Goal: Use online tool/utility: Utilize a website feature to perform a specific function

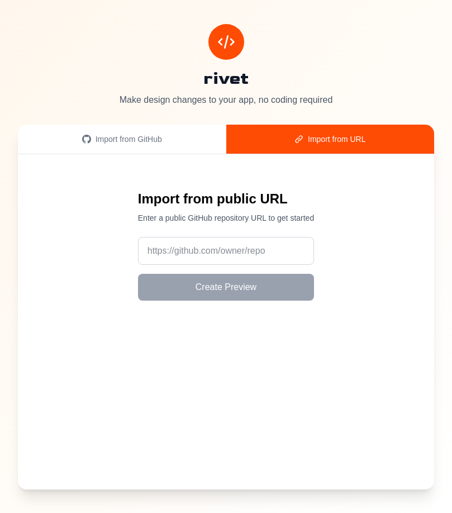
click at [292, 144] on div "Import from URL" at bounding box center [331, 139] width 182 height 11
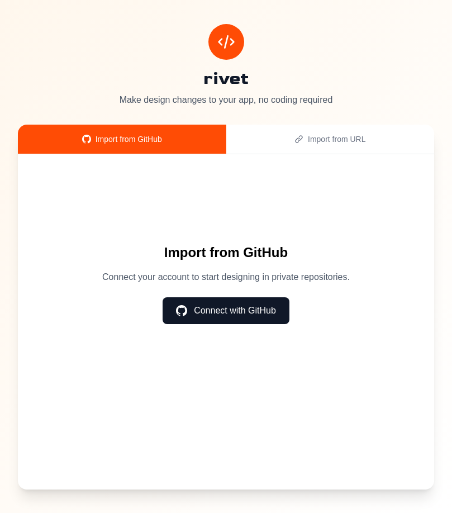
click at [149, 134] on div "Import from GitHub" at bounding box center [122, 139] width 182 height 11
click at [282, 143] on div "Import from URL" at bounding box center [331, 139] width 182 height 11
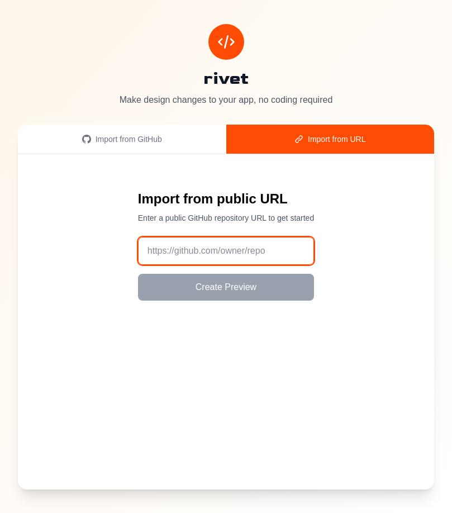
click at [207, 253] on input "url" at bounding box center [226, 251] width 176 height 28
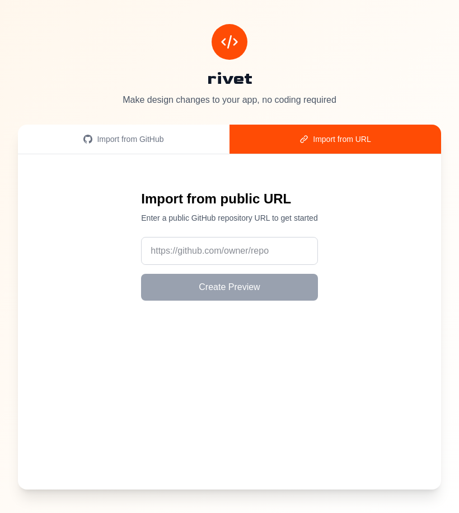
click at [123, 148] on button "Import from GitHub" at bounding box center [123, 139] width 211 height 29
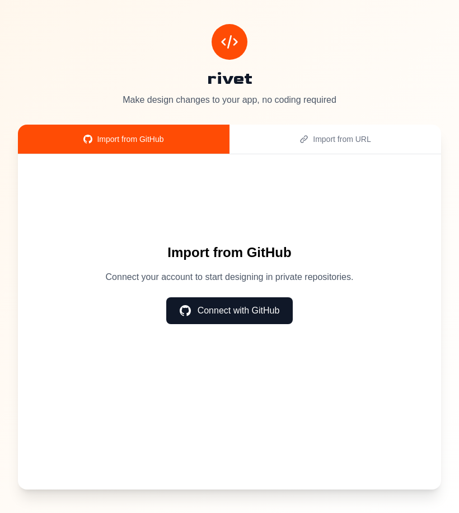
click at [264, 153] on div "Import from GitHub Import from URL" at bounding box center [229, 140] width 423 height 30
click at [265, 147] on button "Import from URL" at bounding box center [334, 139] width 211 height 29
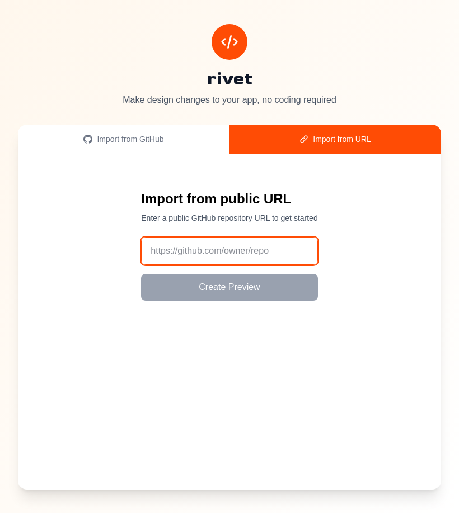
click at [180, 246] on input "url" at bounding box center [229, 251] width 176 height 28
paste input "[URL][DOMAIN_NAME]"
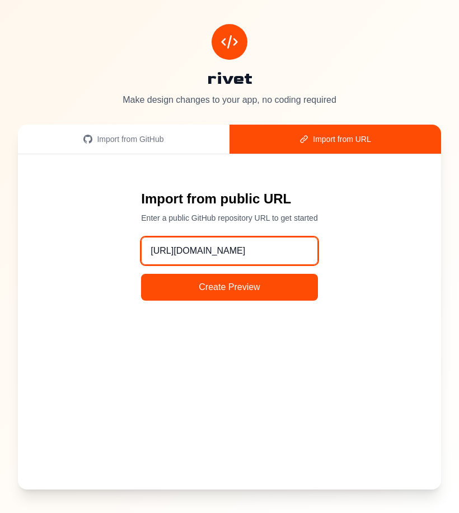
scroll to position [0, 16]
type input "[URL][DOMAIN_NAME]"
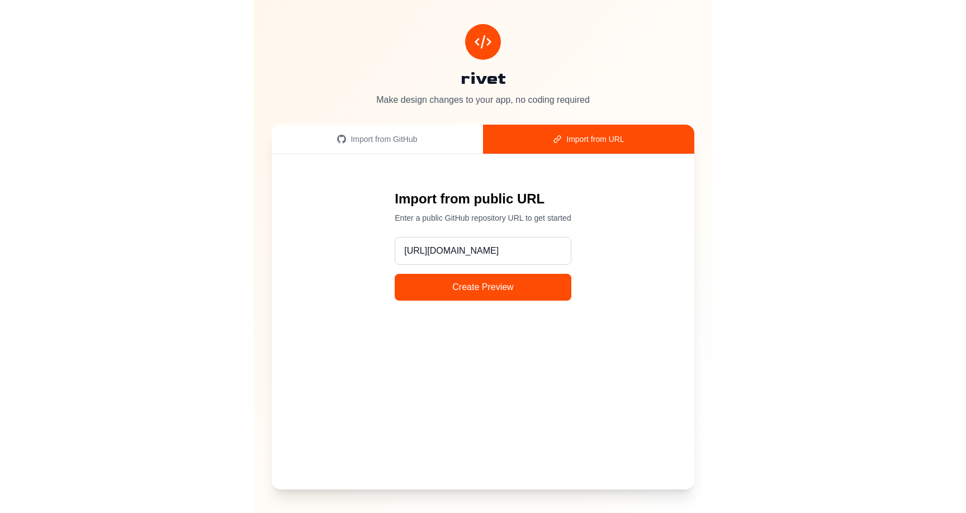
scroll to position [0, 0]
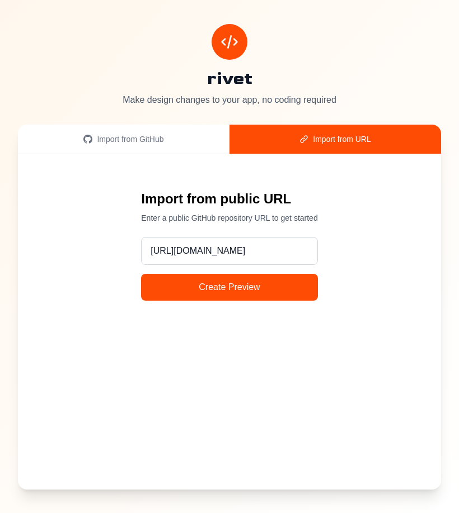
click at [219, 287] on button "Create Preview" at bounding box center [229, 287] width 176 height 27
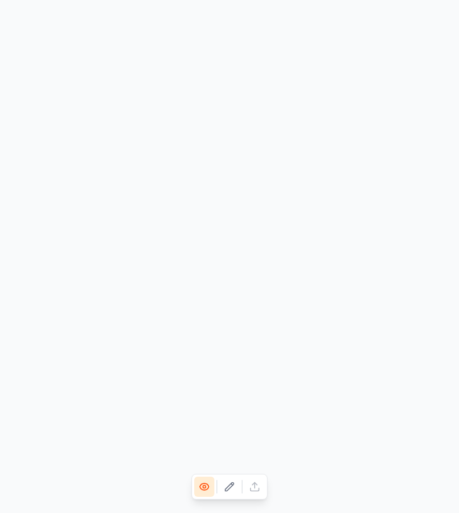
click at [229, 487] on icon at bounding box center [229, 486] width 11 height 11
click at [207, 487] on icon at bounding box center [204, 486] width 11 height 11
click at [239, 487] on div at bounding box center [229, 487] width 76 height 26
click at [229, 487] on icon at bounding box center [229, 486] width 11 height 11
click at [206, 485] on icon at bounding box center [204, 486] width 11 height 11
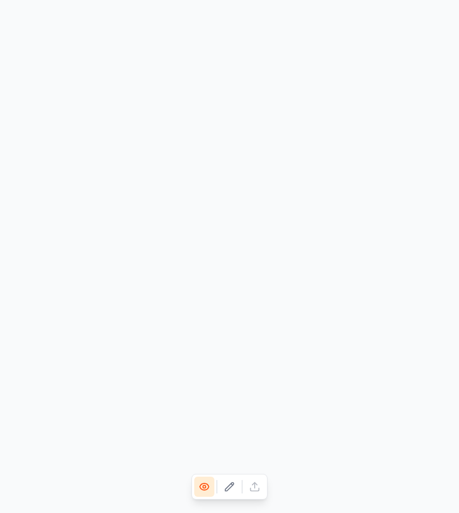
click at [228, 487] on icon at bounding box center [229, 487] width 8 height 8
click at [234, 478] on button at bounding box center [229, 487] width 20 height 20
drag, startPoint x: 234, startPoint y: 478, endPoint x: 228, endPoint y: 467, distance: 12.0
click at [234, 477] on button at bounding box center [229, 487] width 20 height 20
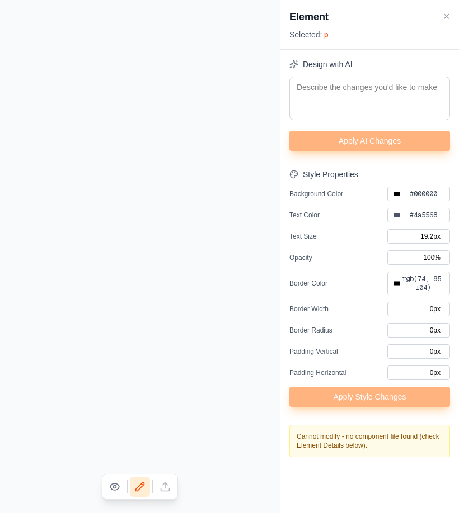
type input "#000000"
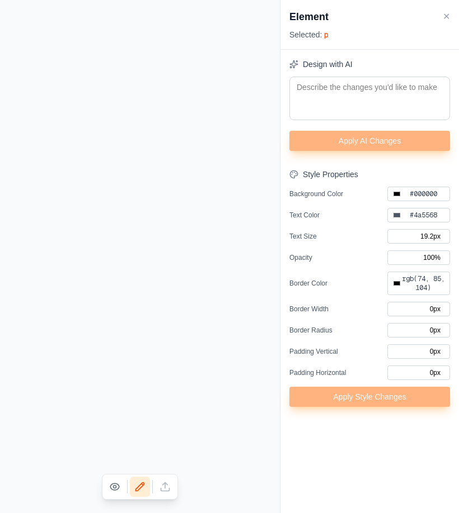
click at [120, 487] on button at bounding box center [115, 487] width 20 height 20
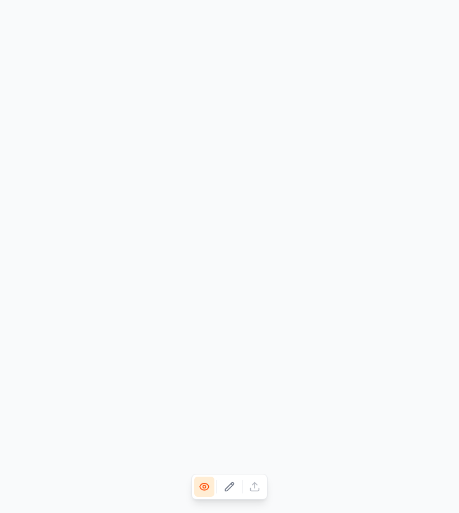
click at [228, 485] on icon at bounding box center [229, 486] width 11 height 11
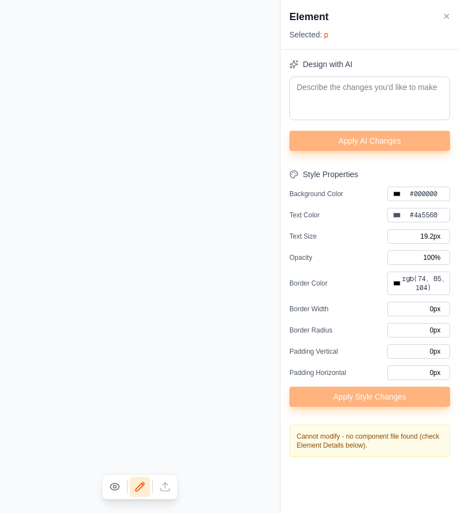
type input "#000000"
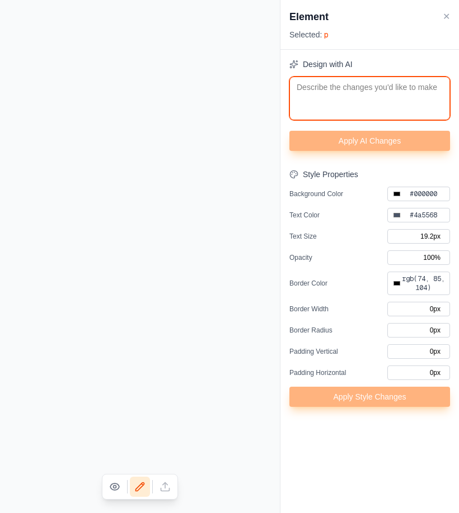
click at [365, 92] on textarea at bounding box center [369, 99] width 160 height 44
type textarea "C"
type input "#000000"
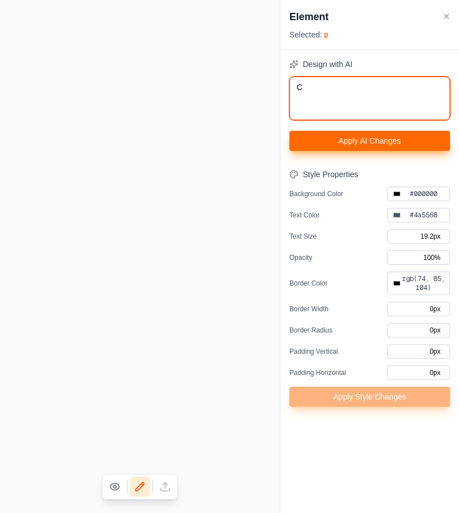
type textarea "Ch"
type input "#000000"
type textarea "Cha"
type input "#000000"
type textarea "[PERSON_NAME]"
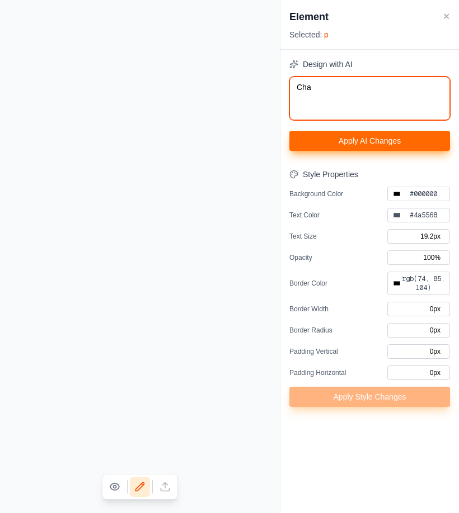
type input "#000000"
type textarea "[PERSON_NAME]"
type input "#000000"
type textarea "Change"
type input "#000000"
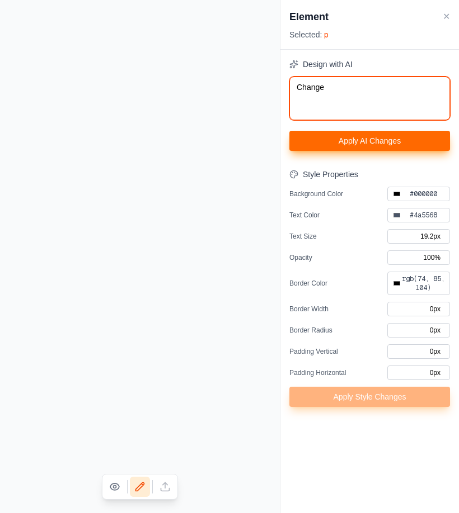
type textarea "Change"
type input "#000000"
type textarea "Change t"
type input "#000000"
type textarea "Change th"
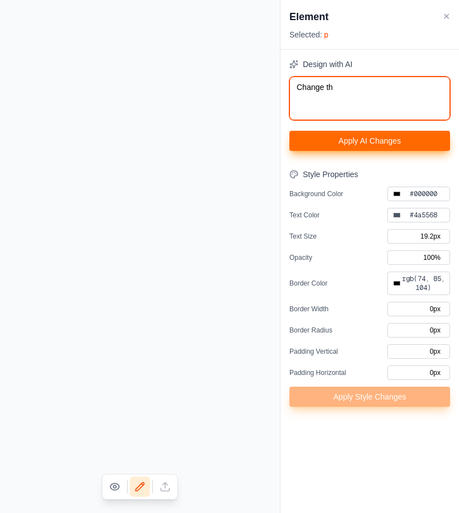
type input "#000000"
type textarea "Change the"
type input "#000000"
type textarea "Change the"
type input "#000000"
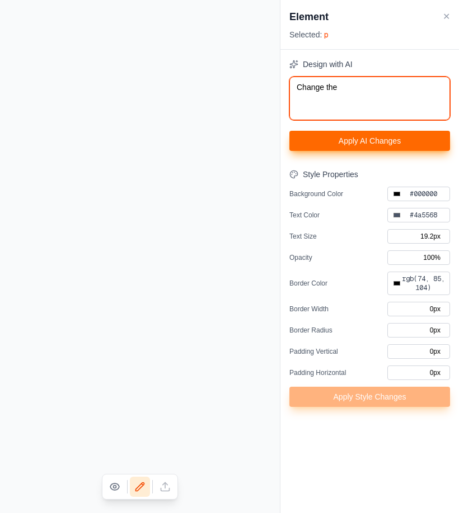
type input "#000000"
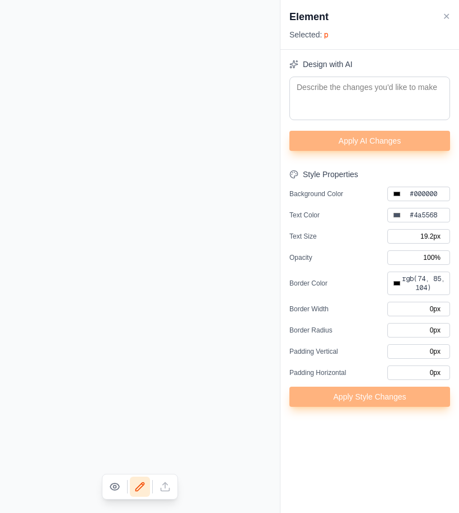
click at [444, 15] on button "✕" at bounding box center [445, 16] width 7 height 13
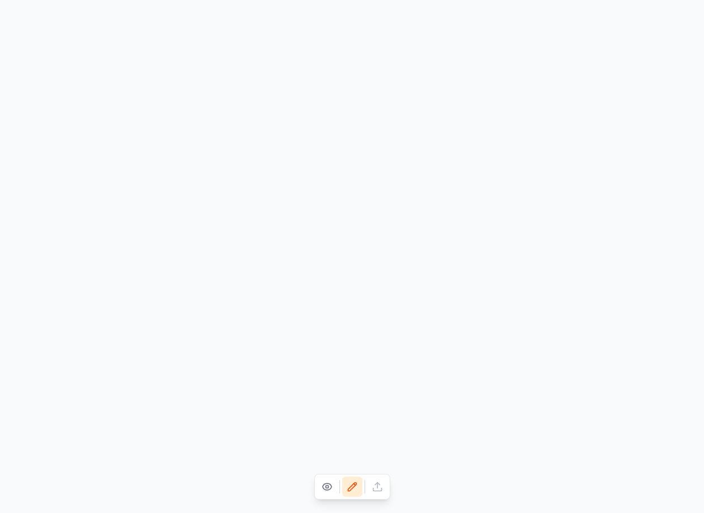
click at [352, 481] on icon at bounding box center [352, 486] width 11 height 11
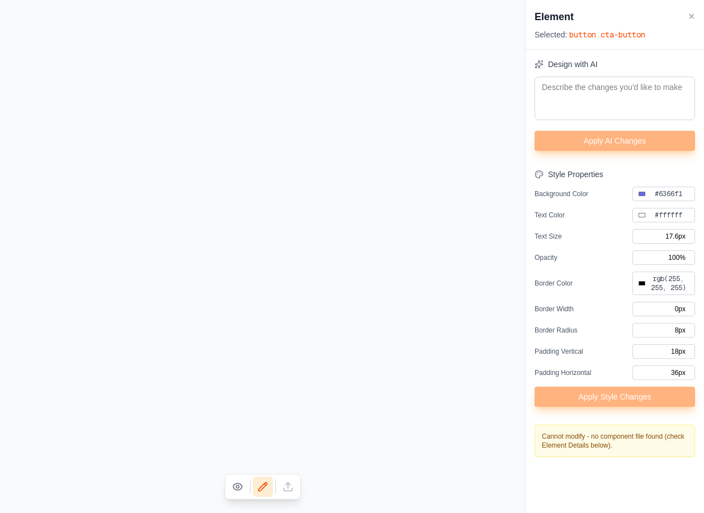
type input "#000000"
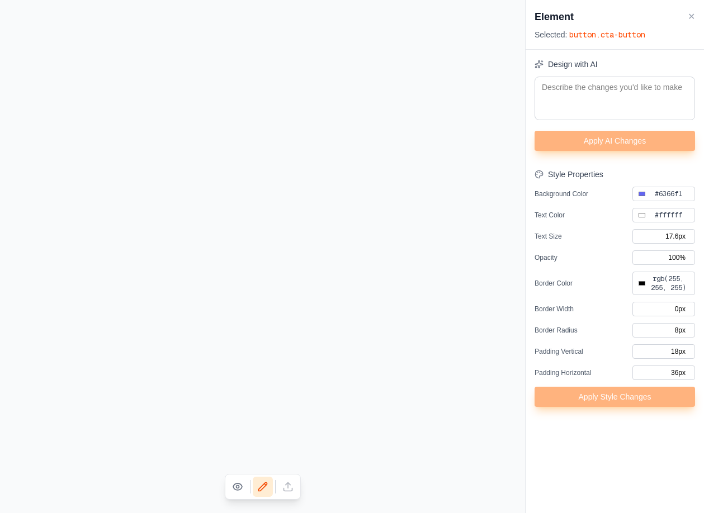
click at [697, 18] on div "Element ✕ Selected: button .cta-button" at bounding box center [615, 25] width 178 height 50
click at [694, 17] on button "✕" at bounding box center [691, 16] width 7 height 13
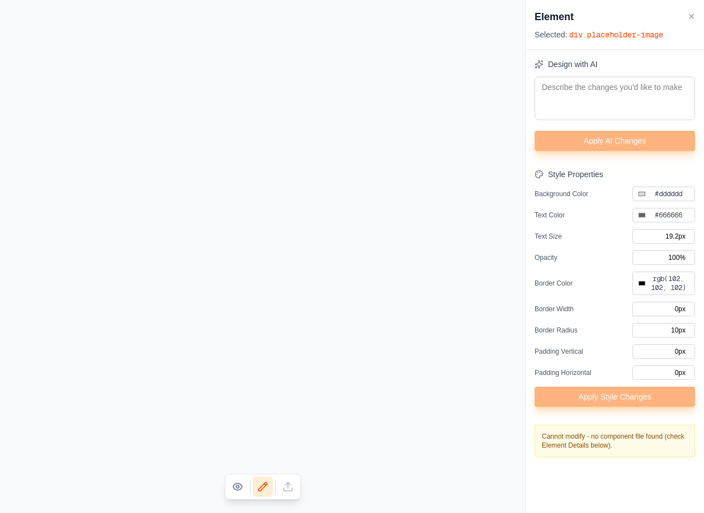
type input "#000000"
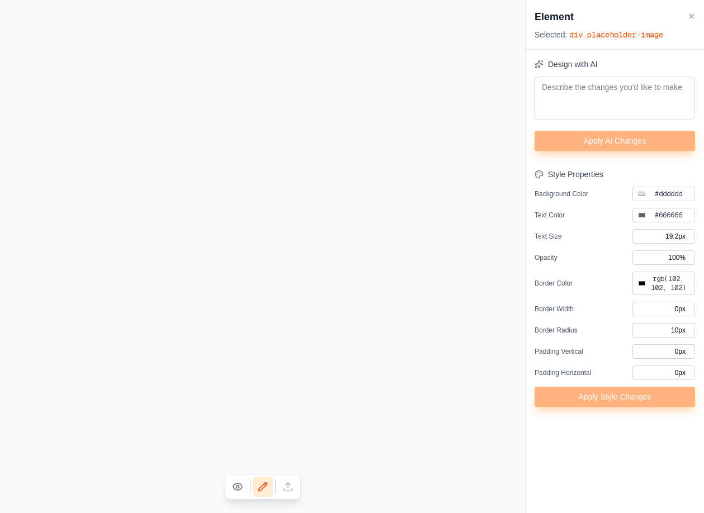
type input "#000000"
type input "#4a5568"
type input "#000000"
type input "0px"
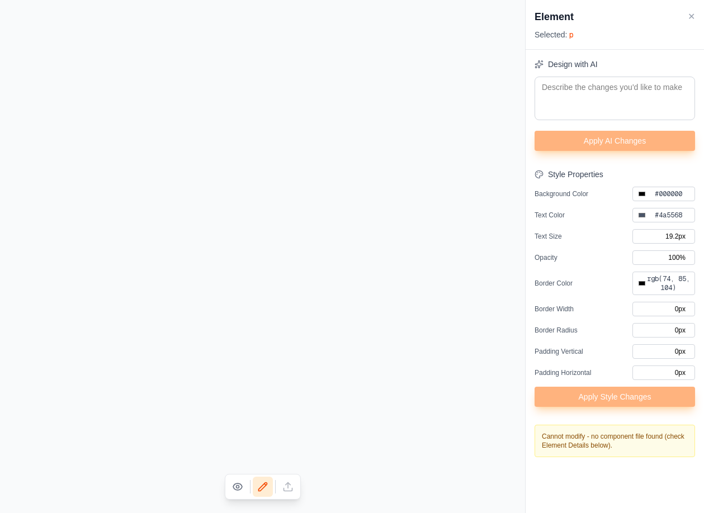
type input "#000000"
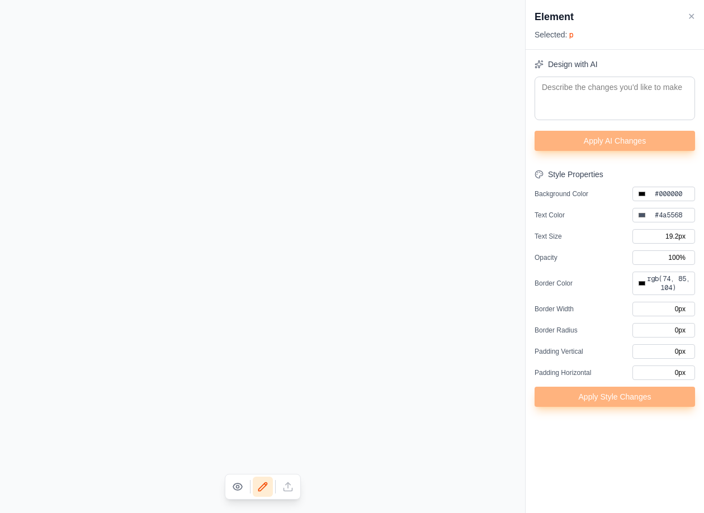
type input "#dddddd"
type input "#666666"
type input "#000000"
type input "10px"
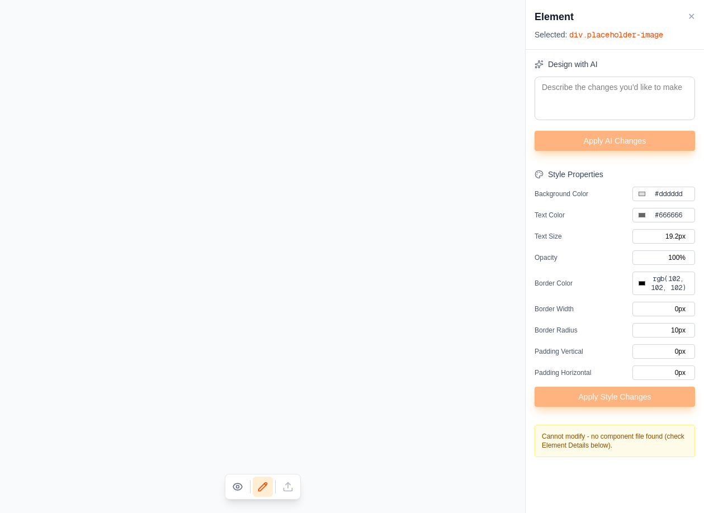
type input "#000000"
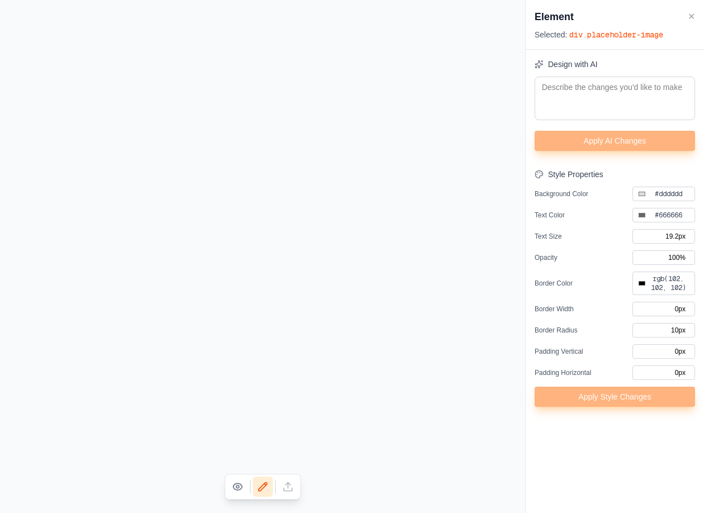
type input "#000000"
type input "#1a1a1a"
type input "16px"
type input "#000000"
type input "0px"
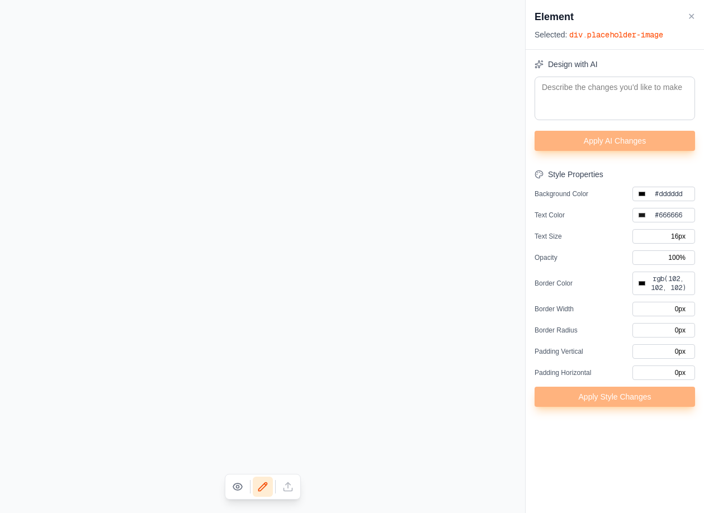
type input "#000000"
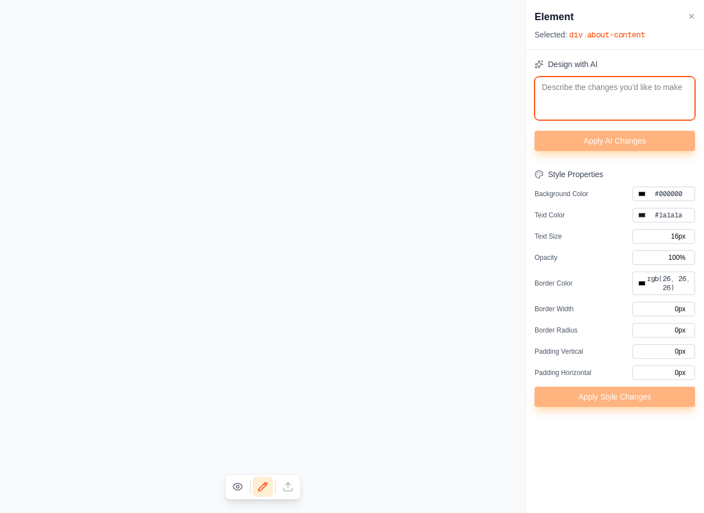
click at [643, 93] on textarea at bounding box center [615, 99] width 160 height 44
type textarea "m"
type input "#000000"
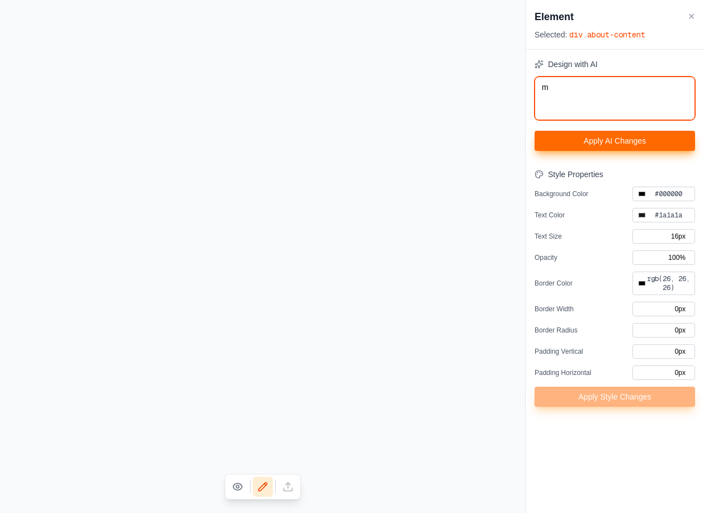
type textarea "mo"
type input "#000000"
type textarea "m"
type input "#000000"
type textarea "mo"
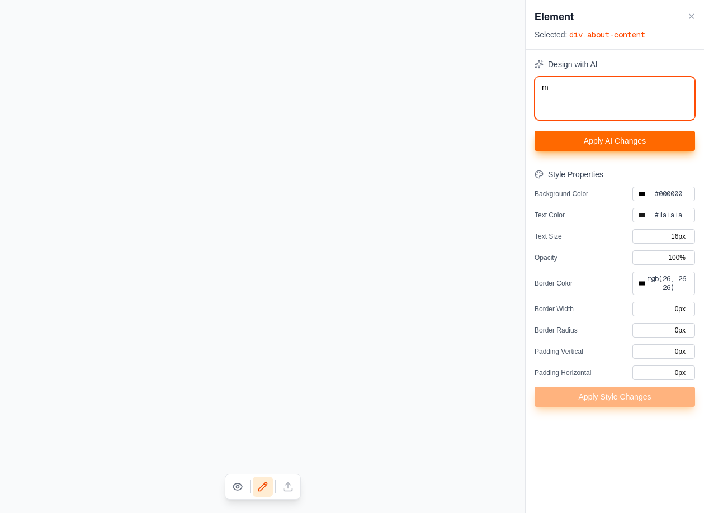
type input "#000000"
type textarea "mov"
type input "#000000"
type textarea "move"
type input "#000000"
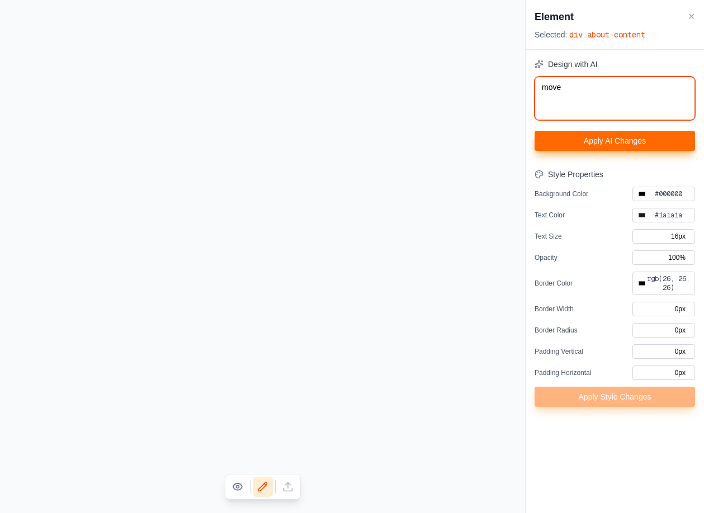
type textarea "move"
type input "#000000"
type textarea "move t"
type input "#000000"
type textarea "move th"
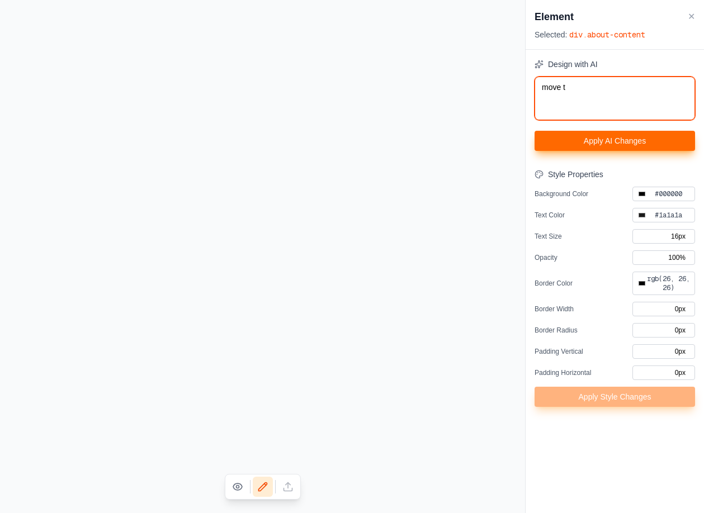
type input "#000000"
type textarea "move the"
type input "#000000"
type textarea "move the"
type input "#000000"
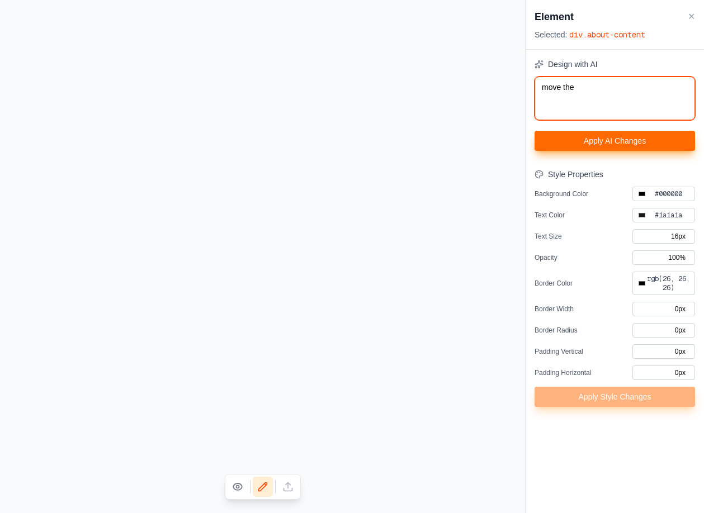
type textarea "move the i"
type input "#000000"
type textarea "move the im"
type input "#000000"
type textarea "move the ima"
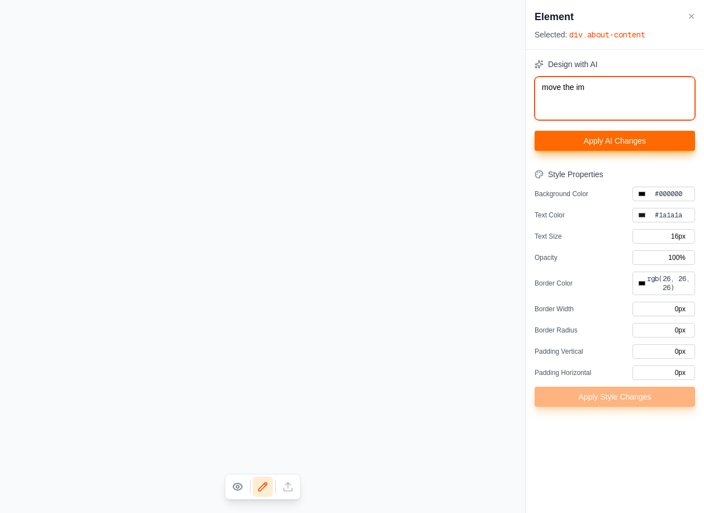
type input "#000000"
type textarea "move the imag"
type input "#000000"
type textarea "move the image"
type input "#000000"
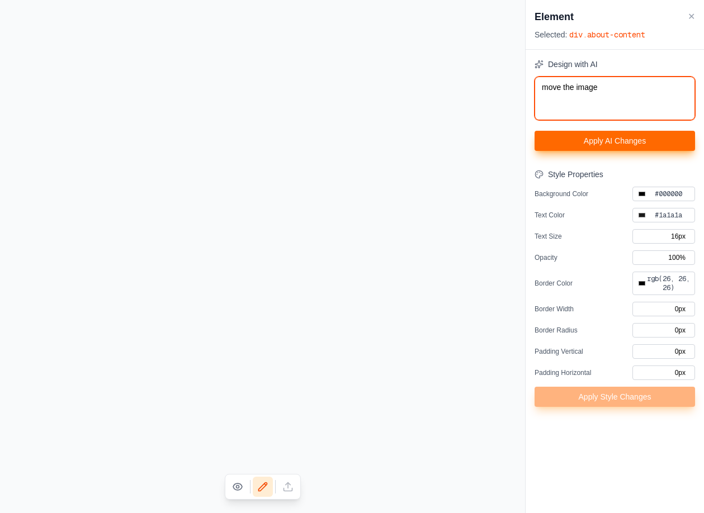
type textarea "move the image"
type input "#000000"
type textarea "move the image t"
type input "#000000"
type textarea "move the image to"
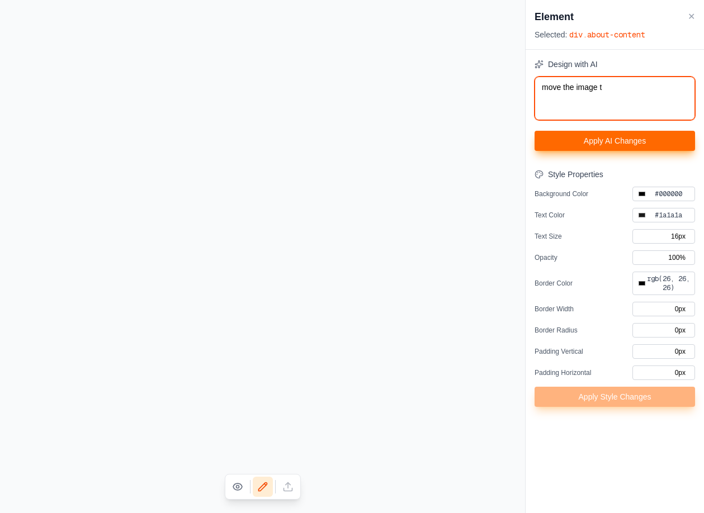
type input "#000000"
type textarea "move the image to"
type input "#000000"
type textarea "move the image to t"
type input "#000000"
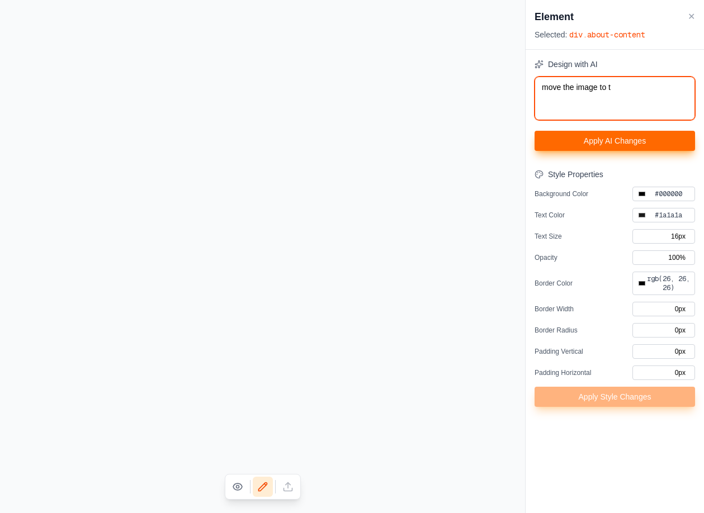
type textarea "move the image to th"
type input "#000000"
type textarea "move the image to the"
type input "#000000"
type textarea "move the image to the"
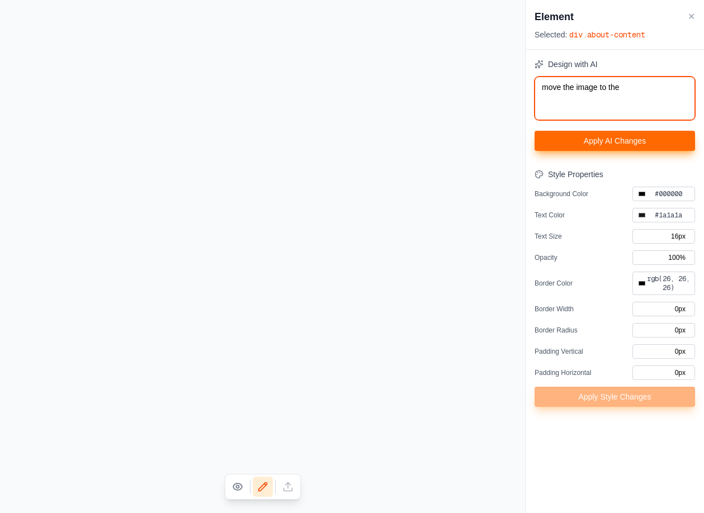
type input "#000000"
type textarea "move the image to the l"
type input "#000000"
type textarea "move the image to the le"
type input "#000000"
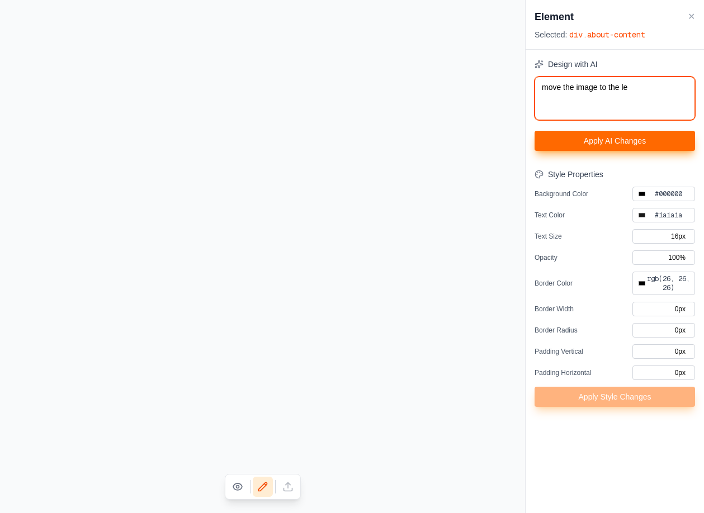
type textarea "move the image to the lef"
type input "#000000"
type textarea "move the image to the left"
type input "#000000"
type textarea "move the image to the left"
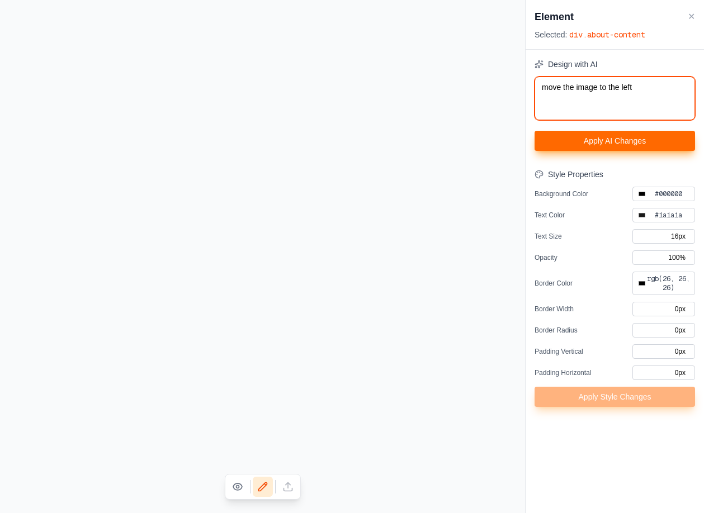
type input "#000000"
type textarea "move the image to the left"
click at [632, 136] on button "Apply AI Changes" at bounding box center [615, 141] width 160 height 20
type input "#000000"
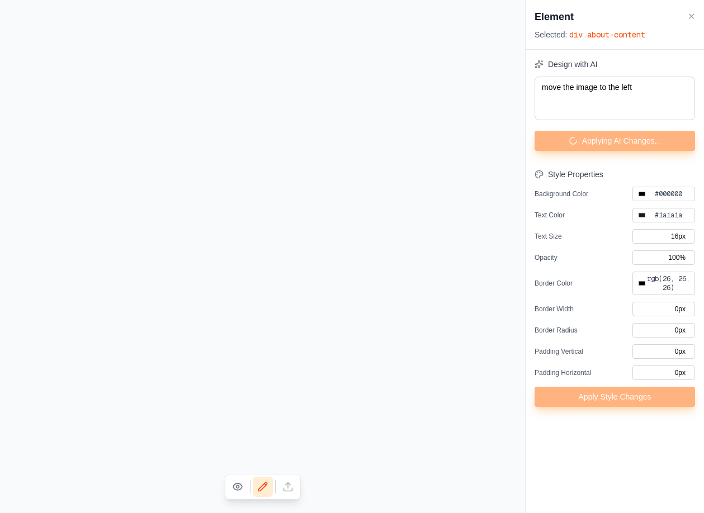
type input "#000000"
type input "#4a5568"
type input "19.2px"
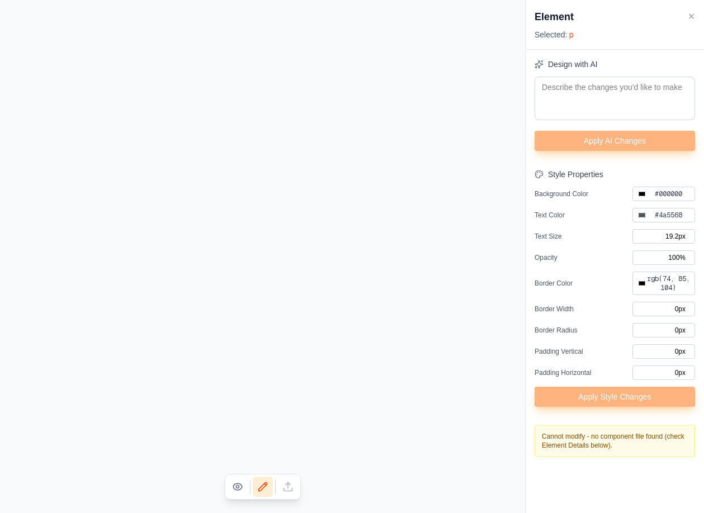
type input "#000000"
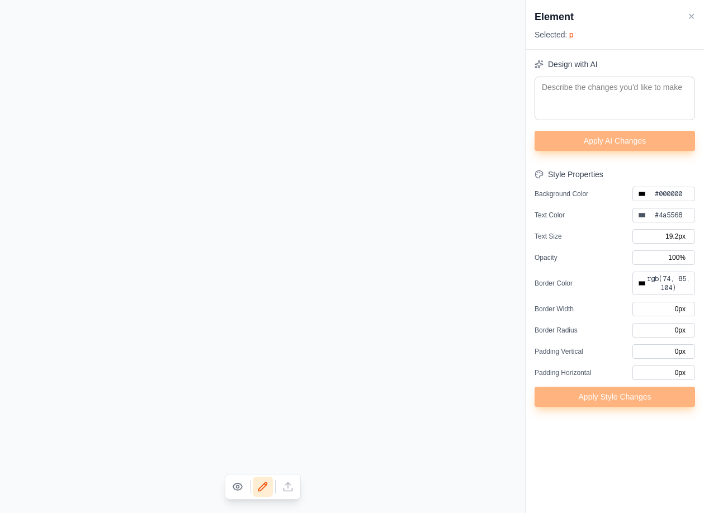
type input "#dddddd"
type input "#666666"
type input "#000000"
type input "10px"
type input "#000000"
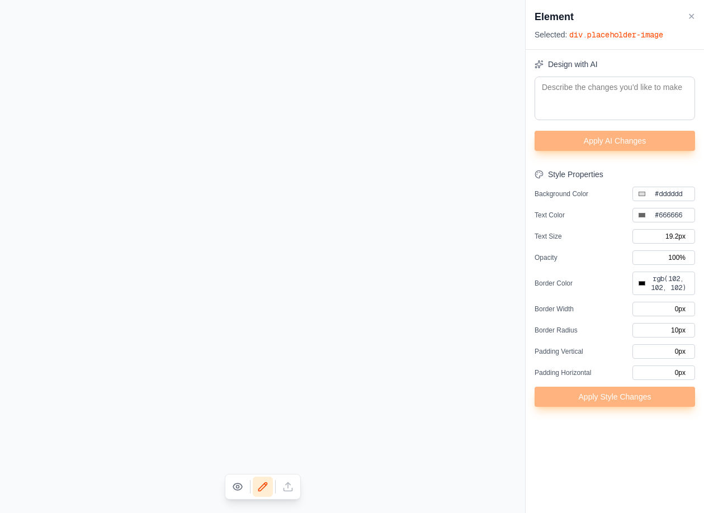
type input "#000000"
type input "#4a5568"
type input "#000000"
type input "0px"
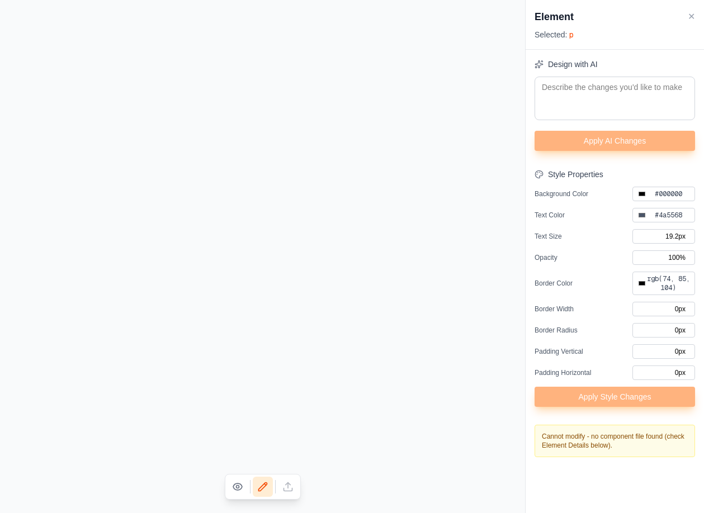
type input "#000000"
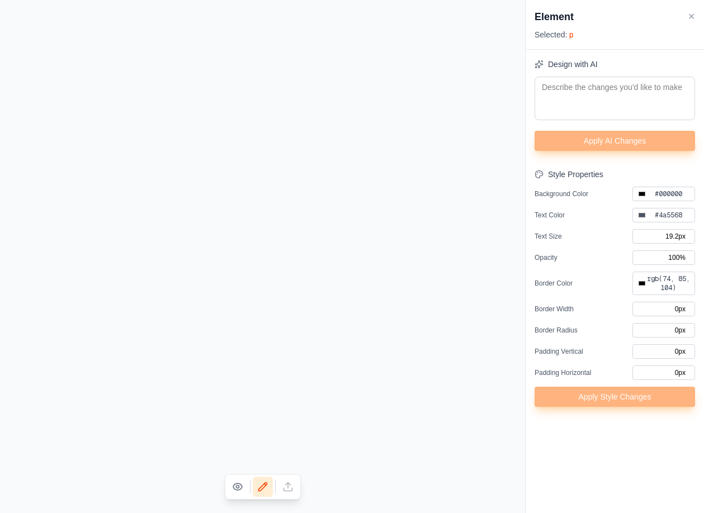
type input "#dddddd"
type input "#666666"
type input "#000000"
type input "10px"
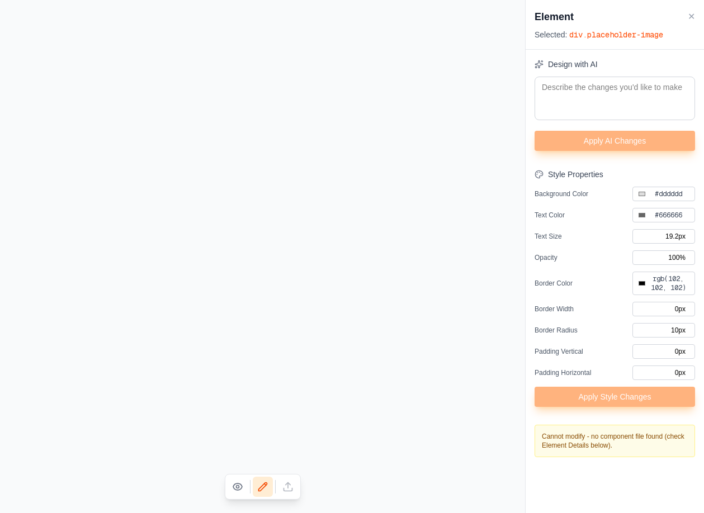
type input "#000000"
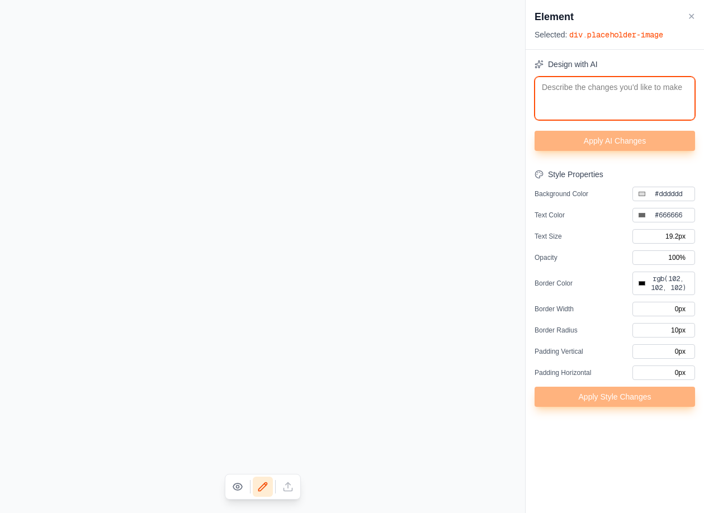
click at [636, 98] on textarea at bounding box center [615, 99] width 160 height 44
type textarea "t"
type input "#000000"
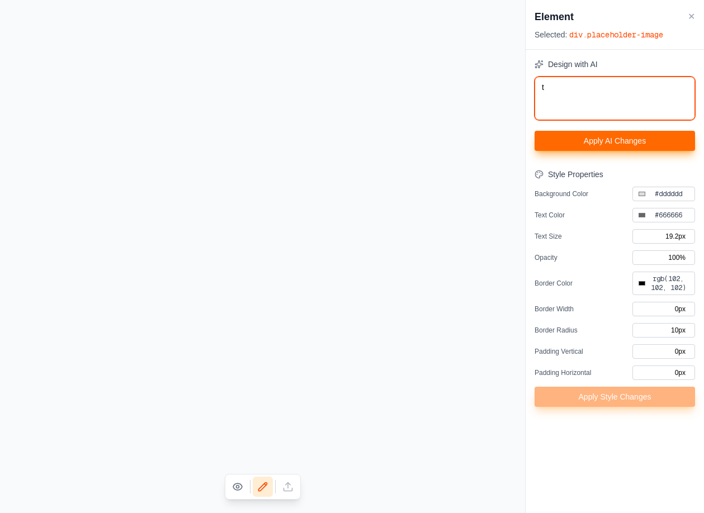
type input "#000000"
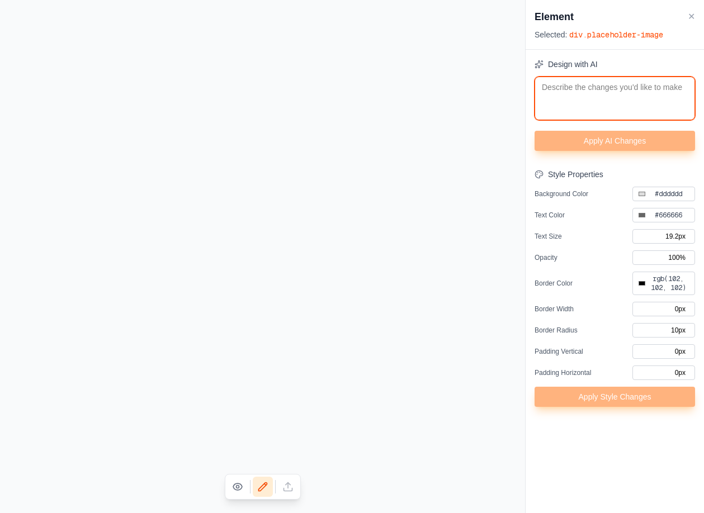
type textarea "i"
type input "#000000"
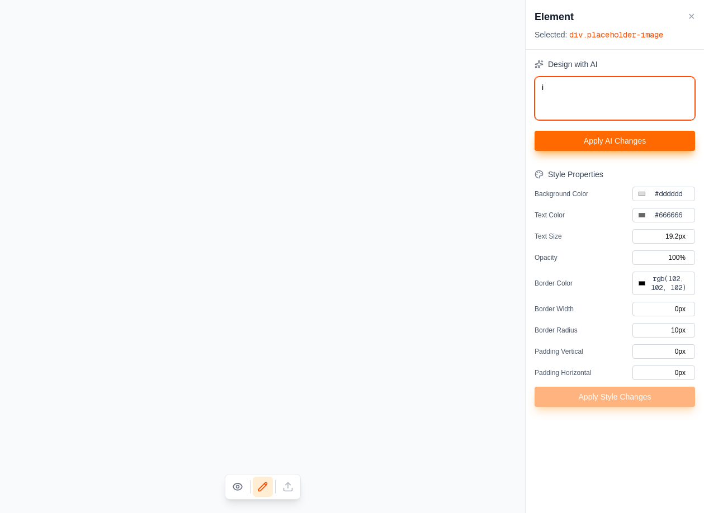
type textarea "in"
type input "#000000"
type textarea "inc"
type input "#000000"
type textarea "incr"
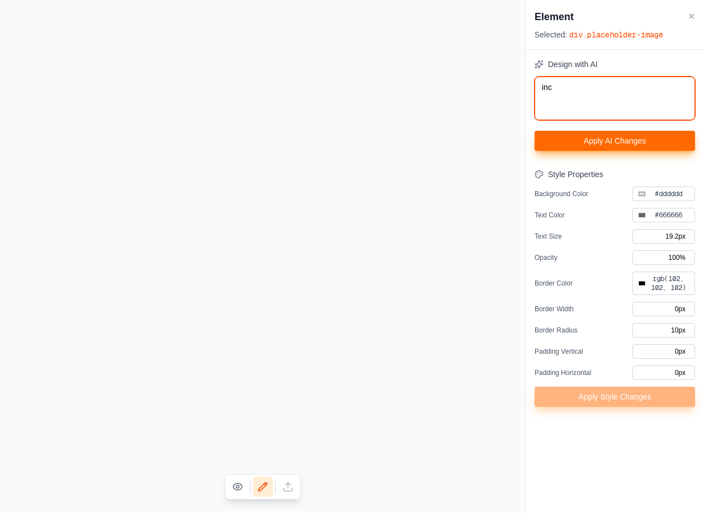
type input "#000000"
type textarea "incre"
type input "#000000"
type textarea "increa"
type input "#000000"
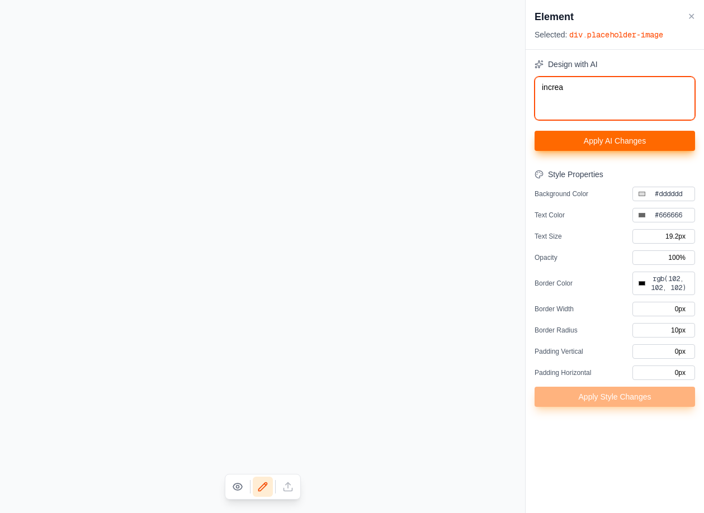
type textarea "increas"
type input "#000000"
type textarea "increase"
type input "#000000"
type textarea "increase"
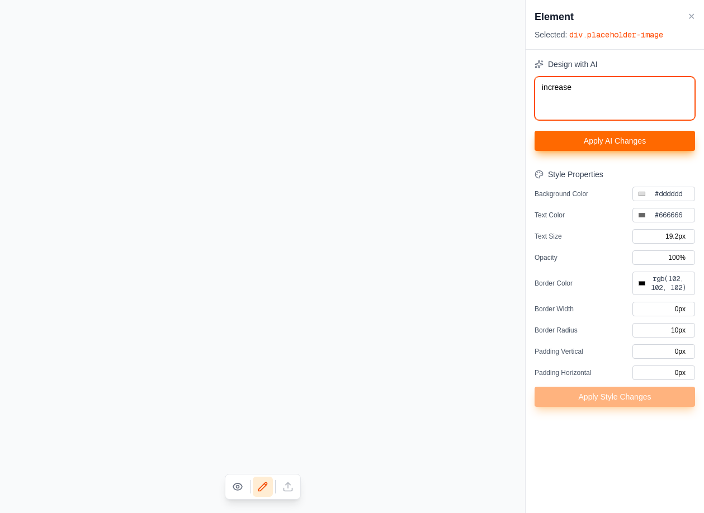
type input "#000000"
type textarea "m"
type input "#000000"
type textarea "ma"
type input "#000000"
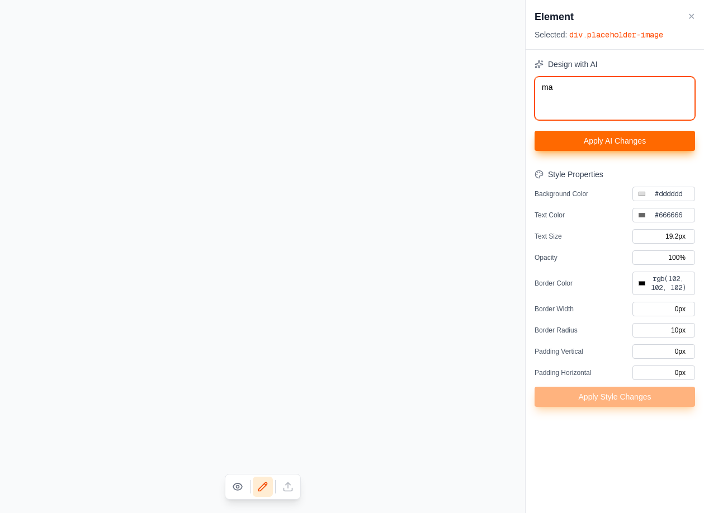
type textarea "mak"
type input "#000000"
type textarea "make"
type input "#000000"
type textarea "make"
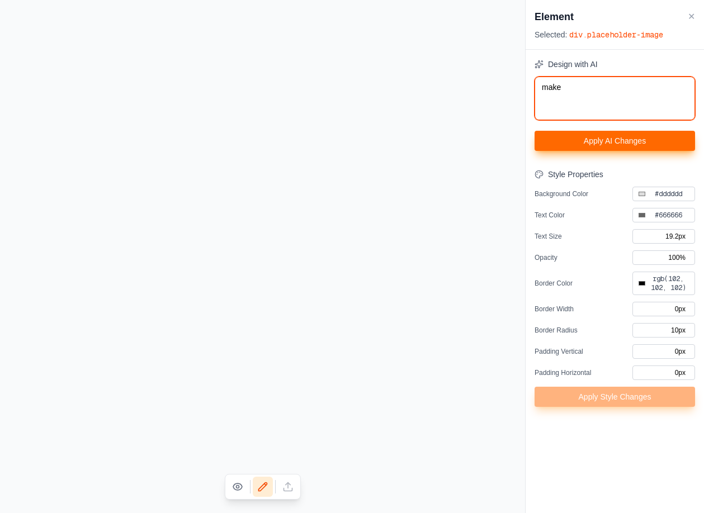
type input "#000000"
type textarea "make t"
type input "#000000"
type textarea "make th"
type input "#000000"
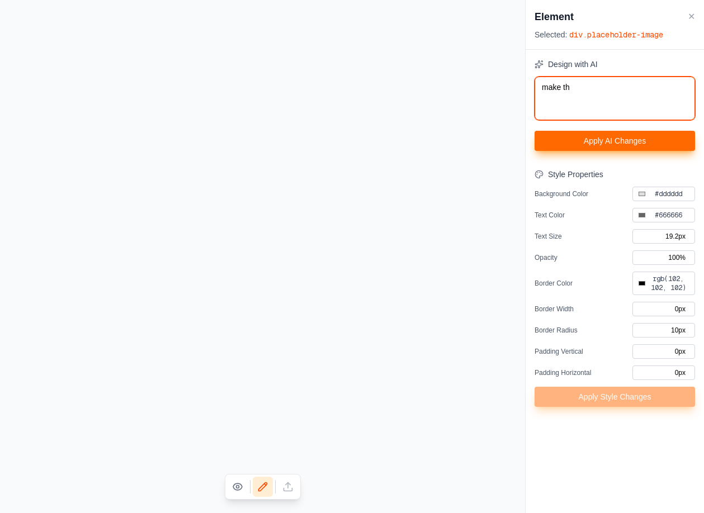
type textarea "make thi"
type input "#000000"
type textarea "make this"
type input "#000000"
type textarea "make this"
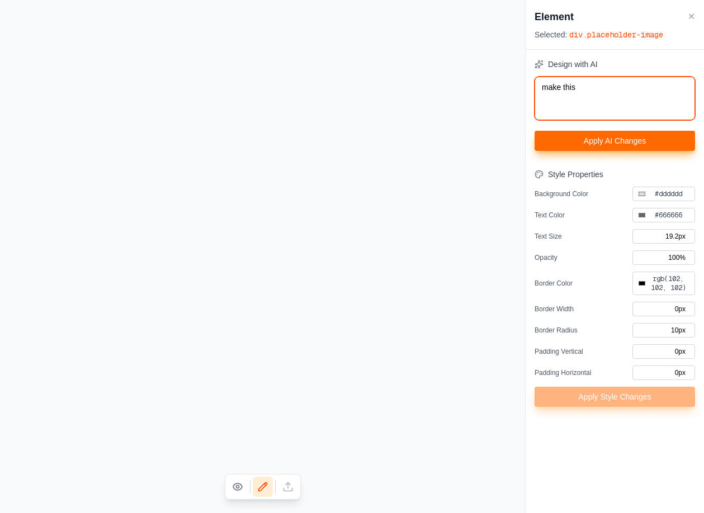
type input "#000000"
type textarea "make this a"
type input "#000000"
type textarea "make this a"
type input "#000000"
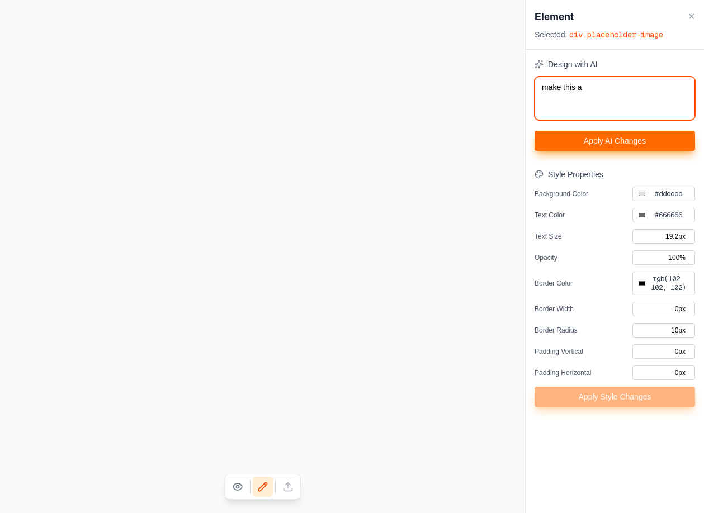
type textarea "make this a q"
type input "#000000"
type textarea "make this a qu"
type input "#000000"
type textarea "make this a q"
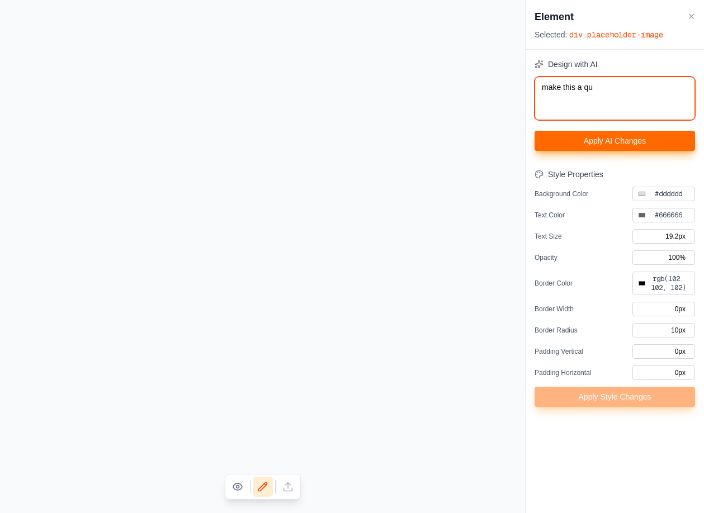
type input "#000000"
type textarea "make this a"
type input "#000000"
type textarea "make this a s"
type input "#000000"
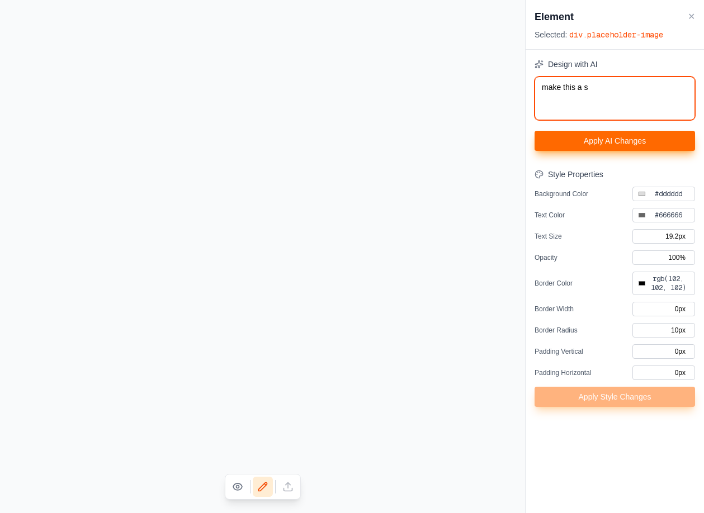
type textarea "make this a sq"
type input "#000000"
type textarea "make this a squ"
type input "#000000"
type textarea "make this a squa"
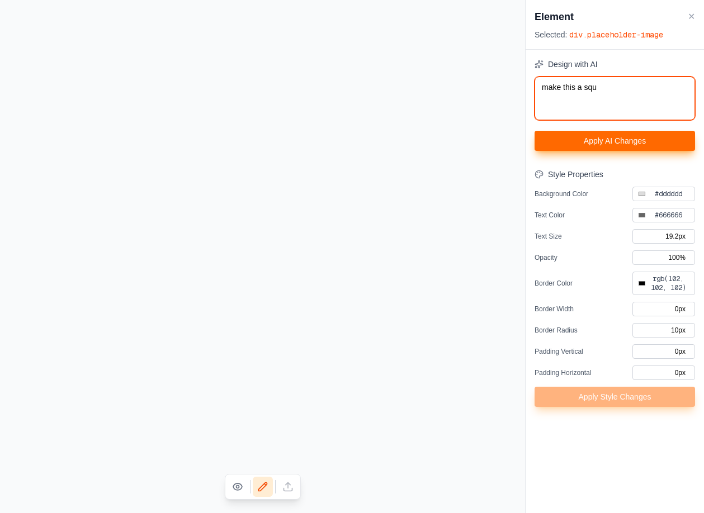
type input "#000000"
type textarea "make this a squar"
type input "#000000"
type textarea "make this a square"
type input "#000000"
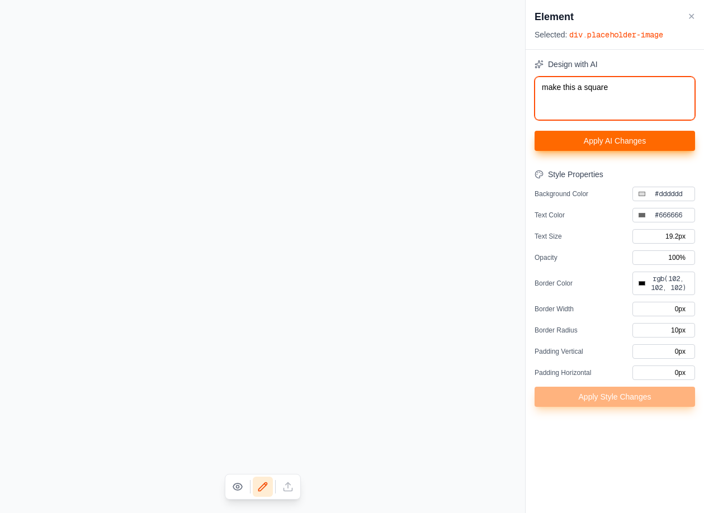
type textarea "make this a square"
click at [607, 135] on button "Apply AI Changes" at bounding box center [615, 141] width 160 height 20
type input "#000000"
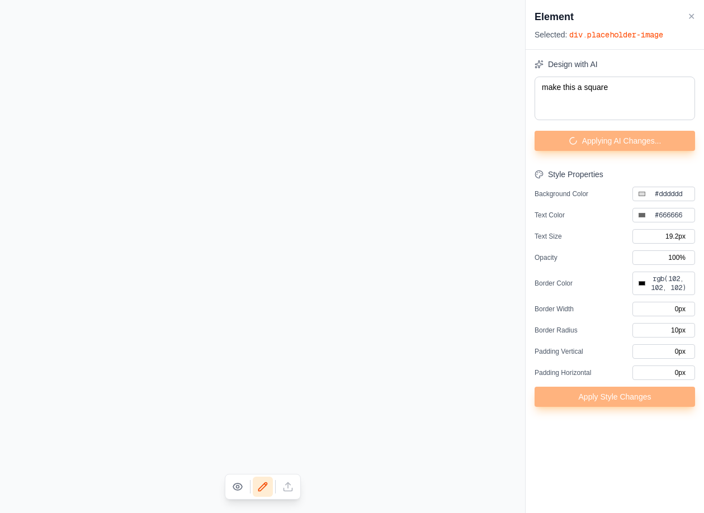
type input "#000000"
click at [691, 13] on button "✕" at bounding box center [691, 16] width 7 height 13
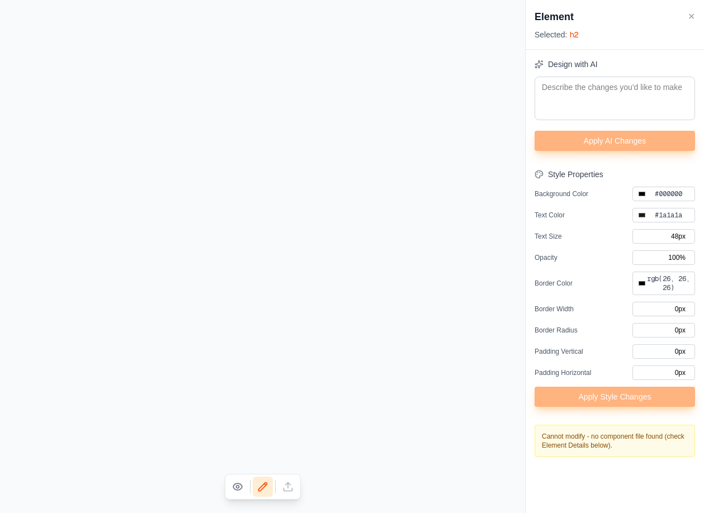
type input "#000000"
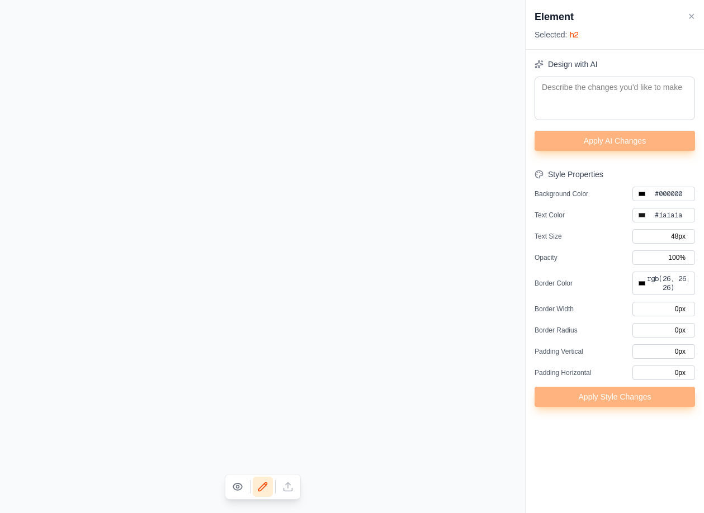
type input "#ffffff"
type input "72px"
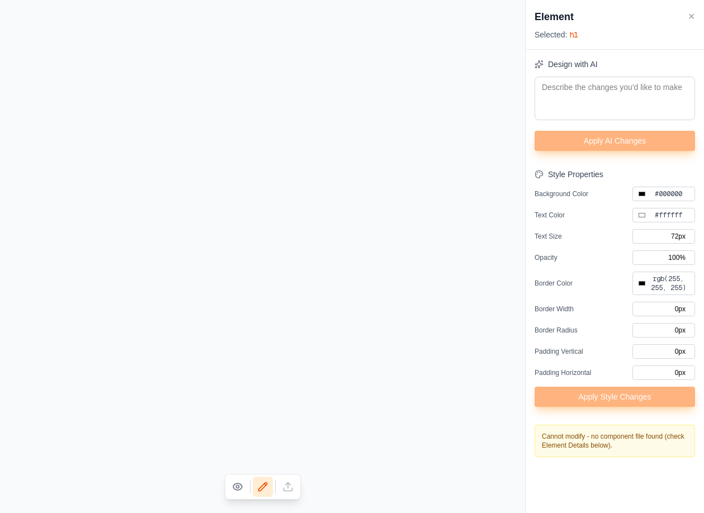
type input "#000000"
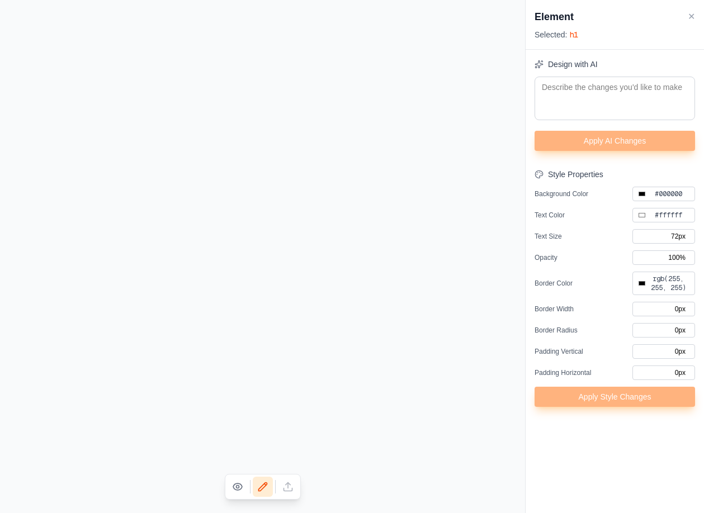
type input "#6366f1"
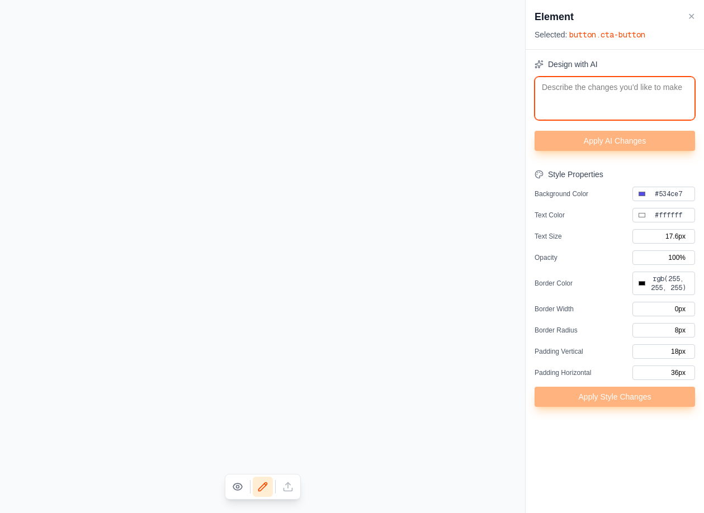
click at [605, 105] on textarea at bounding box center [615, 99] width 160 height 44
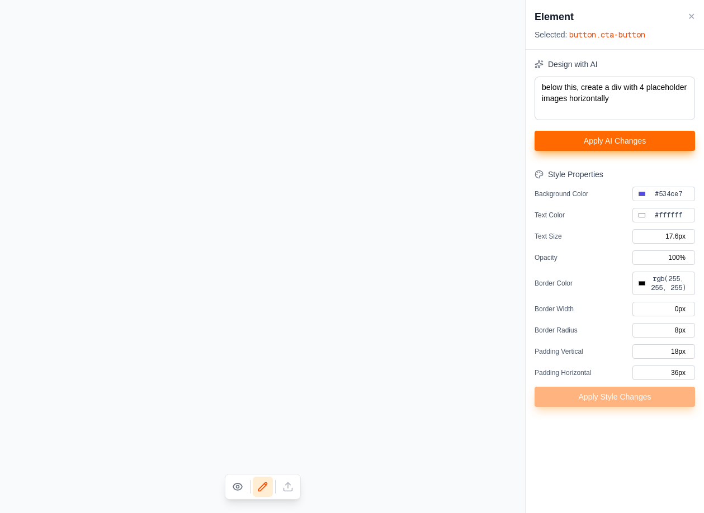
click at [662, 153] on div "Design with AI below this, create a div with 4 placeholder images horizontally …" at bounding box center [615, 233] width 160 height 348
click at [648, 141] on button "Apply AI Changes" at bounding box center [615, 141] width 160 height 20
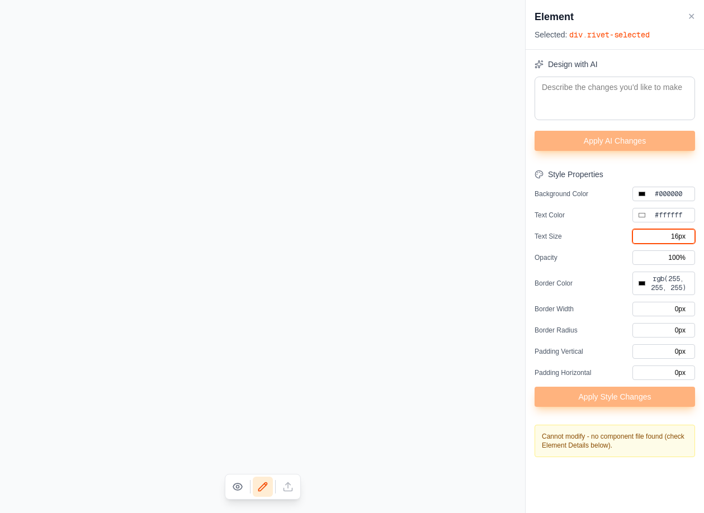
click at [649, 231] on input "16px" at bounding box center [663, 236] width 63 height 15
click at [648, 349] on input "0px" at bounding box center [663, 351] width 63 height 15
click at [615, 423] on div "Design with AI Apply AI Changes Style Properties Background Color #000000 #0000…" at bounding box center [615, 258] width 160 height 399
click at [633, 443] on div "Cannot modify - no component file found (check Element Details below)." at bounding box center [615, 441] width 160 height 32
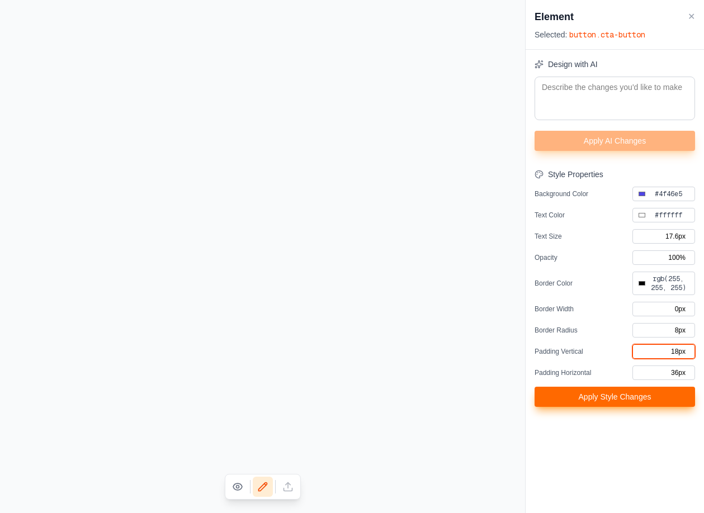
drag, startPoint x: 679, startPoint y: 355, endPoint x: 635, endPoint y: 355, distance: 44.2
click at [635, 355] on input "18px" at bounding box center [663, 351] width 63 height 15
click at [682, 320] on div "Style Properties Background Color #4f46e5 #4f46e5 Text Color #ffffff #ffffff Te…" at bounding box center [615, 288] width 160 height 238
click at [681, 326] on input "8px" at bounding box center [663, 330] width 63 height 15
click at [674, 349] on input "0px" at bounding box center [663, 351] width 63 height 15
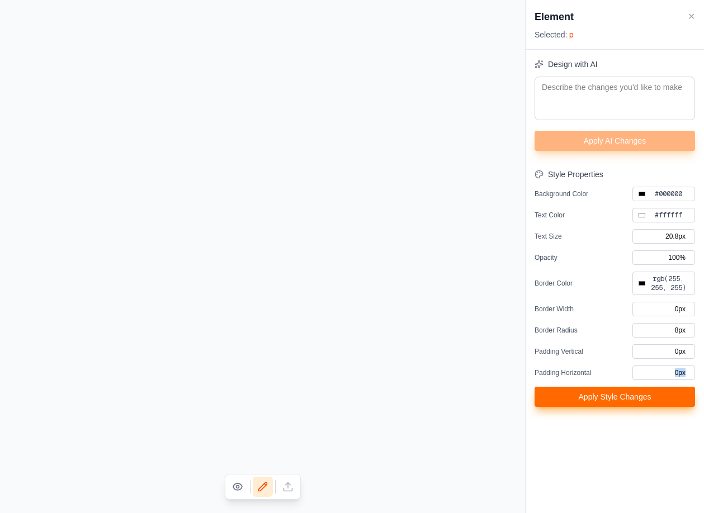
click at [662, 380] on div "Style Properties Background Color #000000 #000000 Text Color #ffffff #ffffff Te…" at bounding box center [615, 288] width 160 height 238
click at [663, 370] on input "0px" at bounding box center [663, 373] width 63 height 15
click at [665, 342] on div "Style Properties Background Color #000000 #000000 Text Color #ffffff #ffffff Te…" at bounding box center [615, 288] width 160 height 238
click at [670, 348] on input "0px" at bounding box center [663, 351] width 63 height 15
click at [672, 357] on input "0px" at bounding box center [663, 351] width 63 height 15
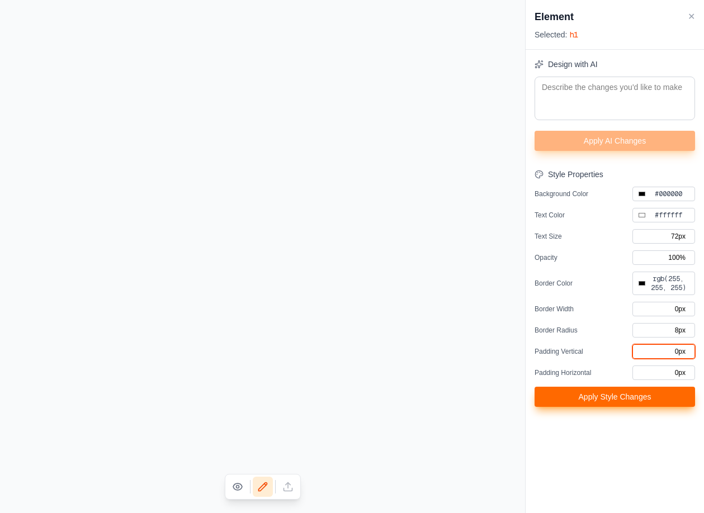
click at [672, 356] on input "0px" at bounding box center [663, 351] width 63 height 15
click at [644, 191] on input "#524ae7" at bounding box center [641, 194] width 9 height 9
click at [650, 163] on div "Design with AI Apply AI Changes Style Properties Background Color #000000 #0000…" at bounding box center [615, 233] width 160 height 348
click at [625, 398] on button "Apply Style Changes" at bounding box center [615, 397] width 160 height 20
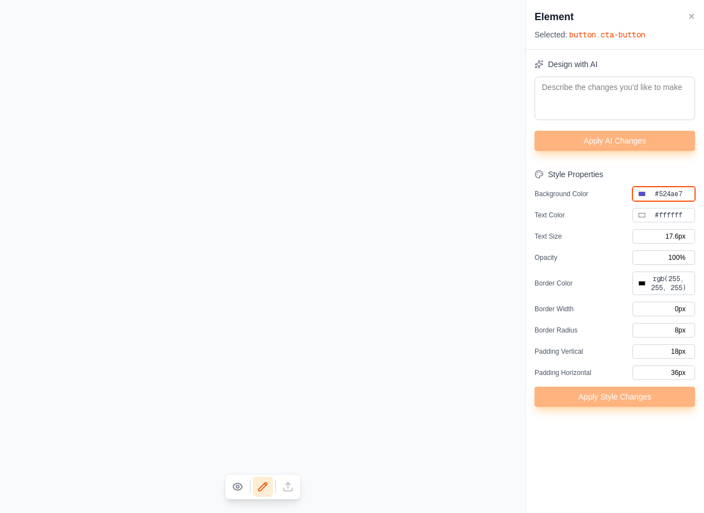
click at [640, 195] on input "#524ae7" at bounding box center [641, 194] width 9 height 9
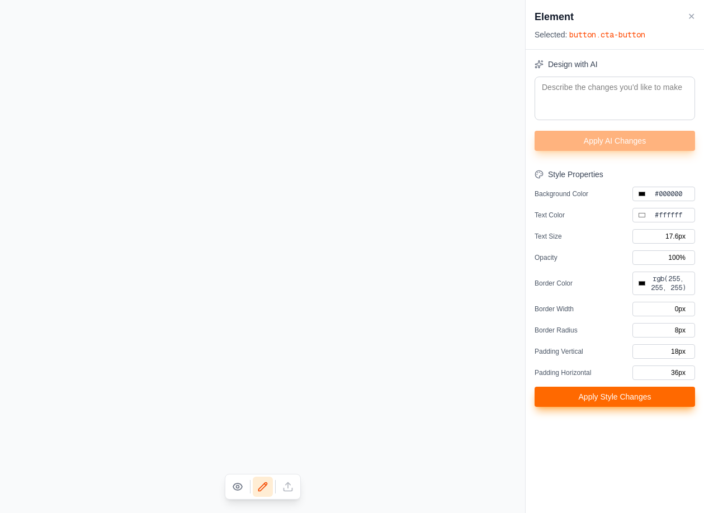
click at [598, 32] on span "button .cta-button" at bounding box center [607, 35] width 76 height 10
click at [618, 34] on span "div .hero-content" at bounding box center [605, 35] width 72 height 10
click at [646, 194] on input "#000000" at bounding box center [641, 194] width 9 height 9
click at [686, 15] on div "Element ✕" at bounding box center [615, 17] width 160 height 16
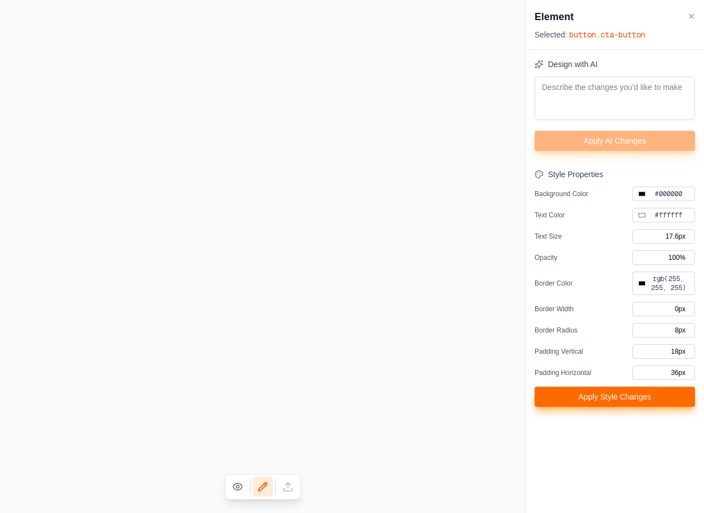
click at [695, 16] on div "Element ✕ Selected: button .cta-button" at bounding box center [615, 25] width 178 height 50
click at [693, 17] on button "✕" at bounding box center [691, 16] width 7 height 13
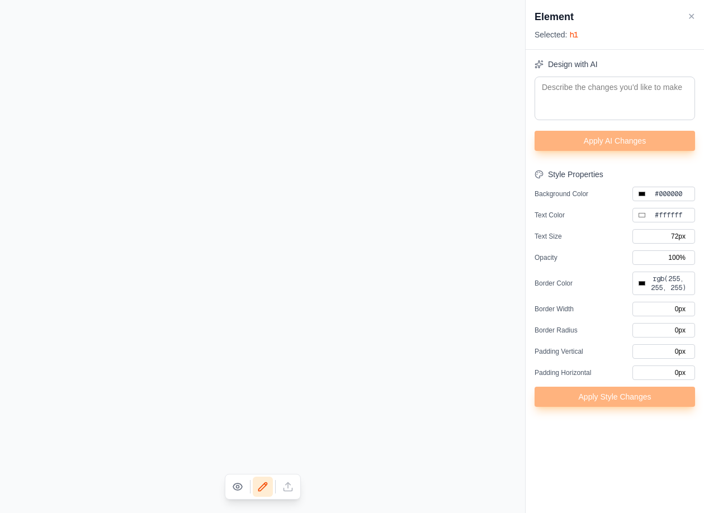
click at [694, 11] on button "✕" at bounding box center [691, 16] width 7 height 13
click at [639, 193] on input "#4f46e5" at bounding box center [641, 194] width 9 height 9
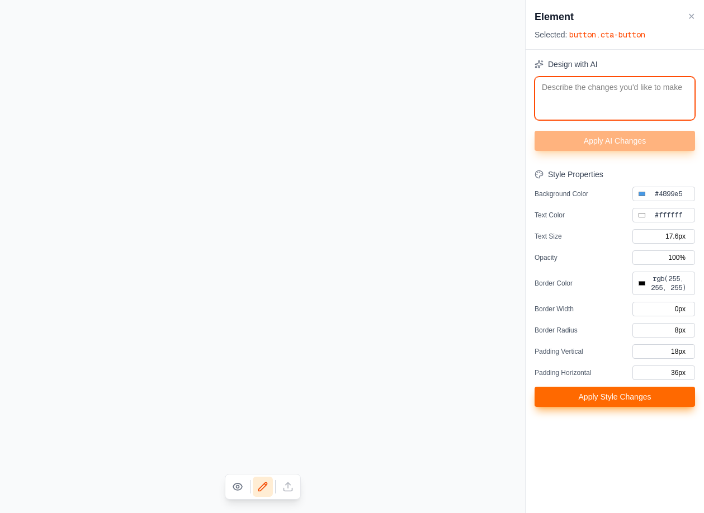
click at [611, 91] on textarea at bounding box center [615, 99] width 160 height 44
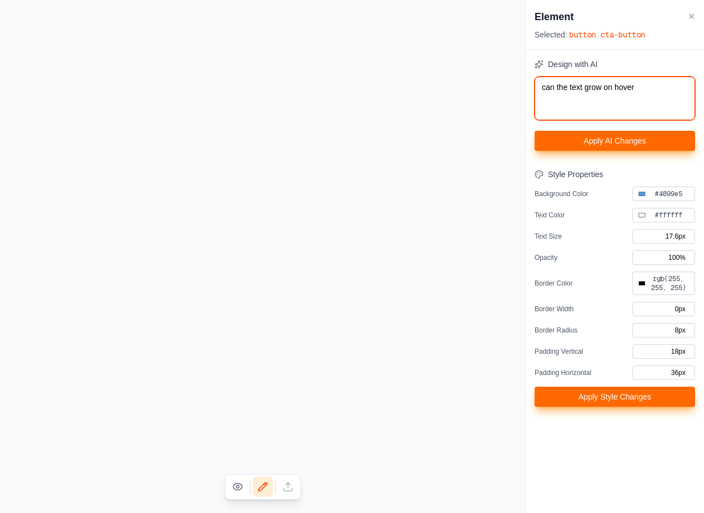
click at [596, 89] on textarea "can the text grow on hover" at bounding box center [615, 99] width 160 height 44
click at [629, 146] on button "Apply AI Changes" at bounding box center [615, 141] width 160 height 20
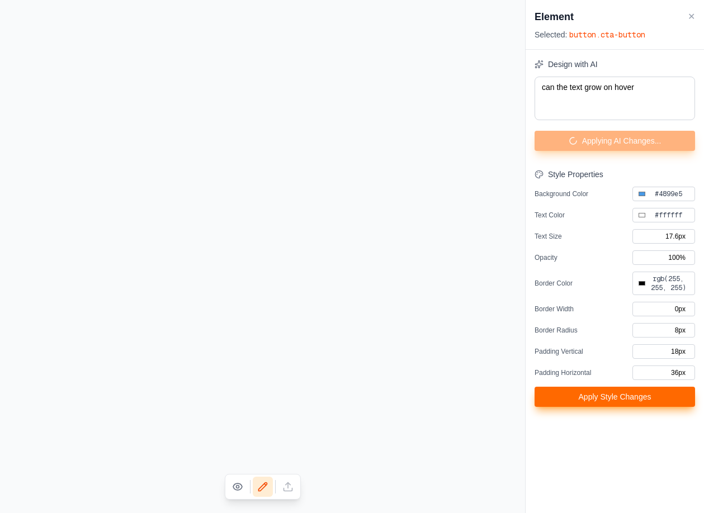
click at [630, 396] on button "Apply Style Changes" at bounding box center [615, 397] width 160 height 20
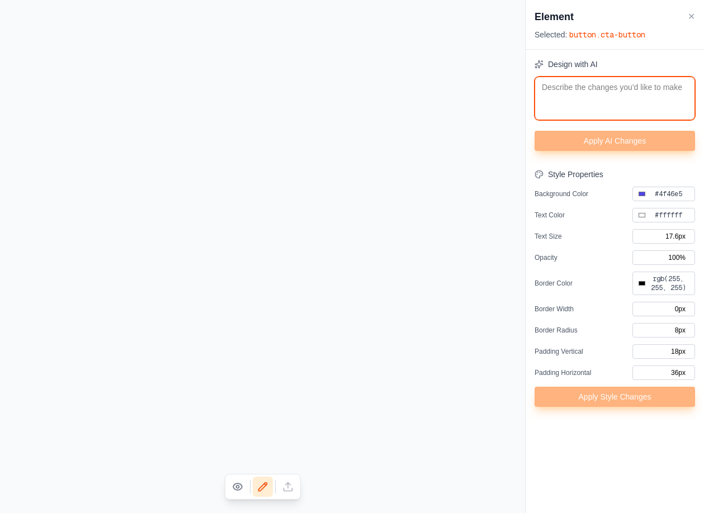
click at [635, 81] on textarea at bounding box center [615, 99] width 160 height 44
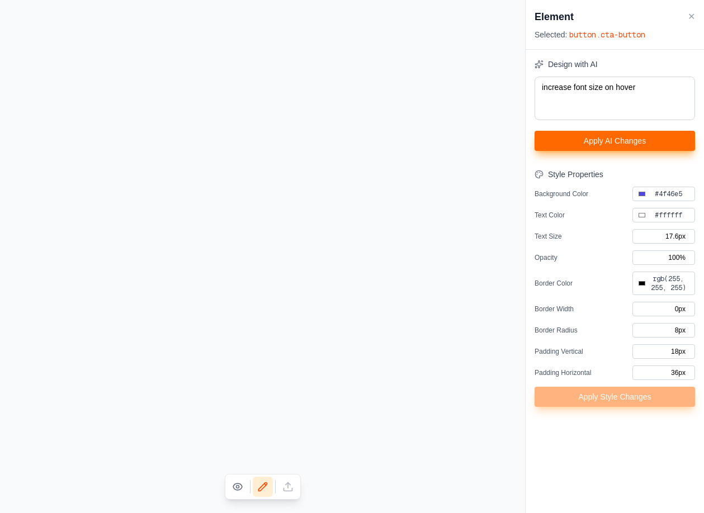
click at [665, 143] on button "Apply AI Changes" at bounding box center [615, 141] width 160 height 20
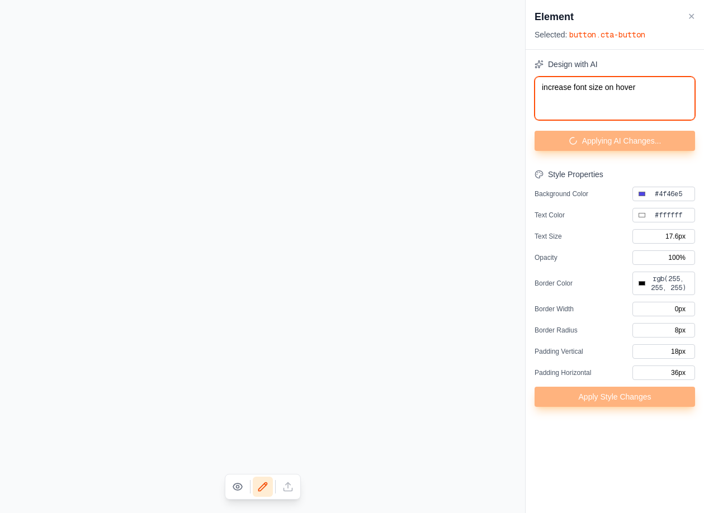
click at [649, 84] on textarea "increase font size on hover" at bounding box center [615, 99] width 160 height 44
click at [598, 93] on textarea at bounding box center [615, 99] width 160 height 44
paste textarea "increase font size on hover"
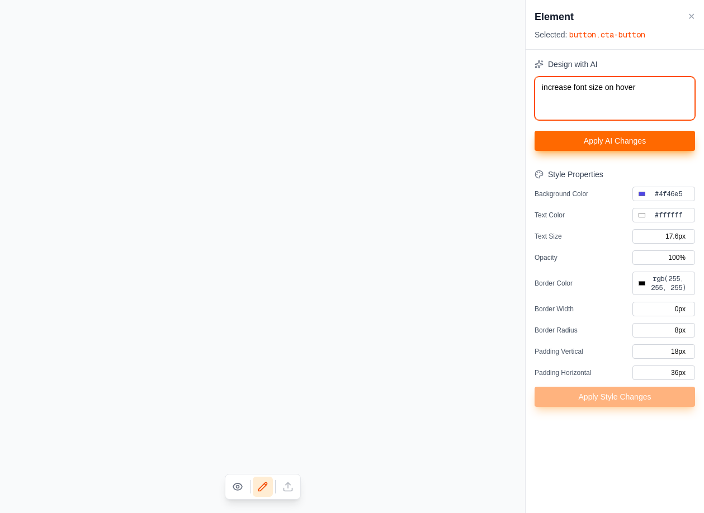
drag, startPoint x: 570, startPoint y: 86, endPoint x: 703, endPoint y: 110, distance: 135.8
click at [703, 110] on div "Design with AI increase font size on hover Apply AI Changes Style Properties Ba…" at bounding box center [615, 233] width 178 height 366
click at [670, 142] on button "Apply AI Changes" at bounding box center [615, 141] width 160 height 20
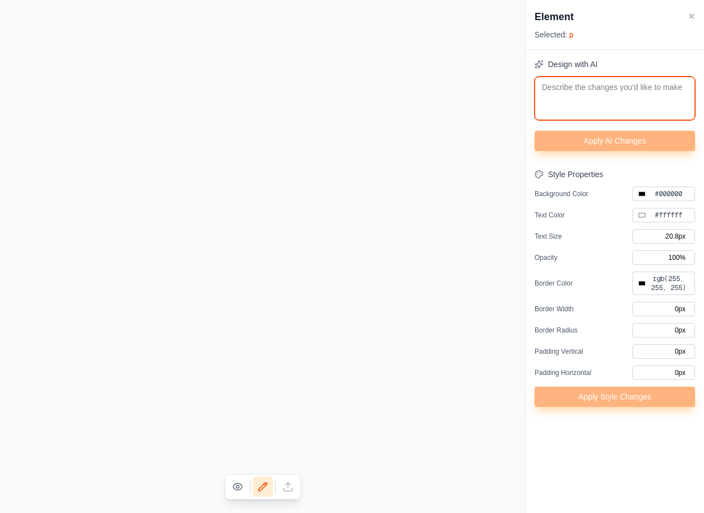
click at [582, 108] on textarea at bounding box center [615, 99] width 160 height 44
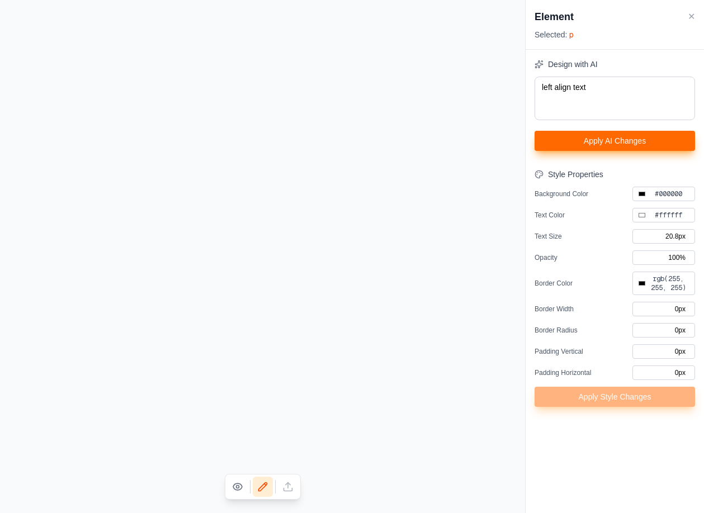
click at [641, 135] on button "Apply AI Changes" at bounding box center [615, 141] width 160 height 20
